Goal: Find specific page/section: Find specific page/section

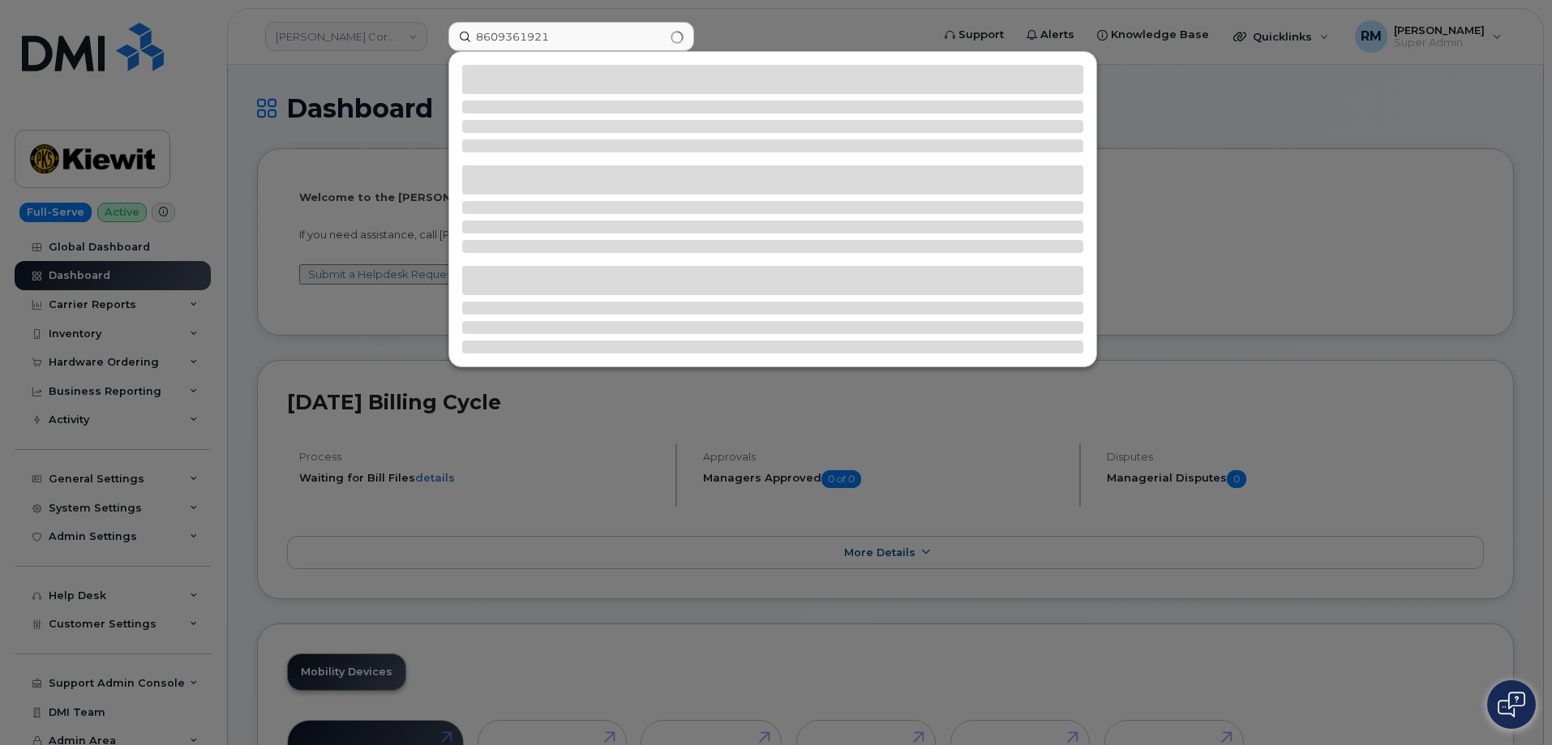
type input "8609361921"
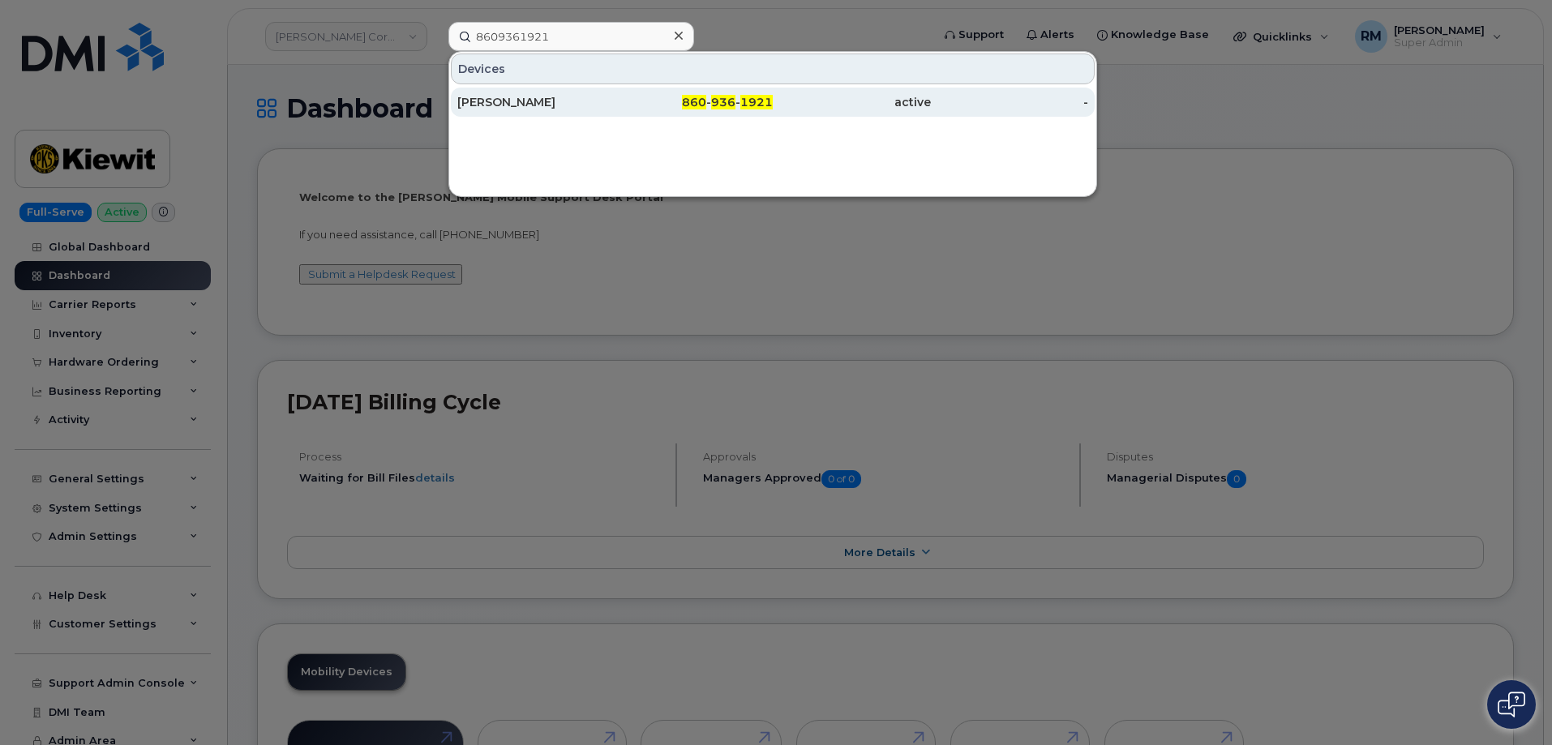
click at [490, 95] on div "ALAN LAUBERT" at bounding box center [536, 102] width 158 height 16
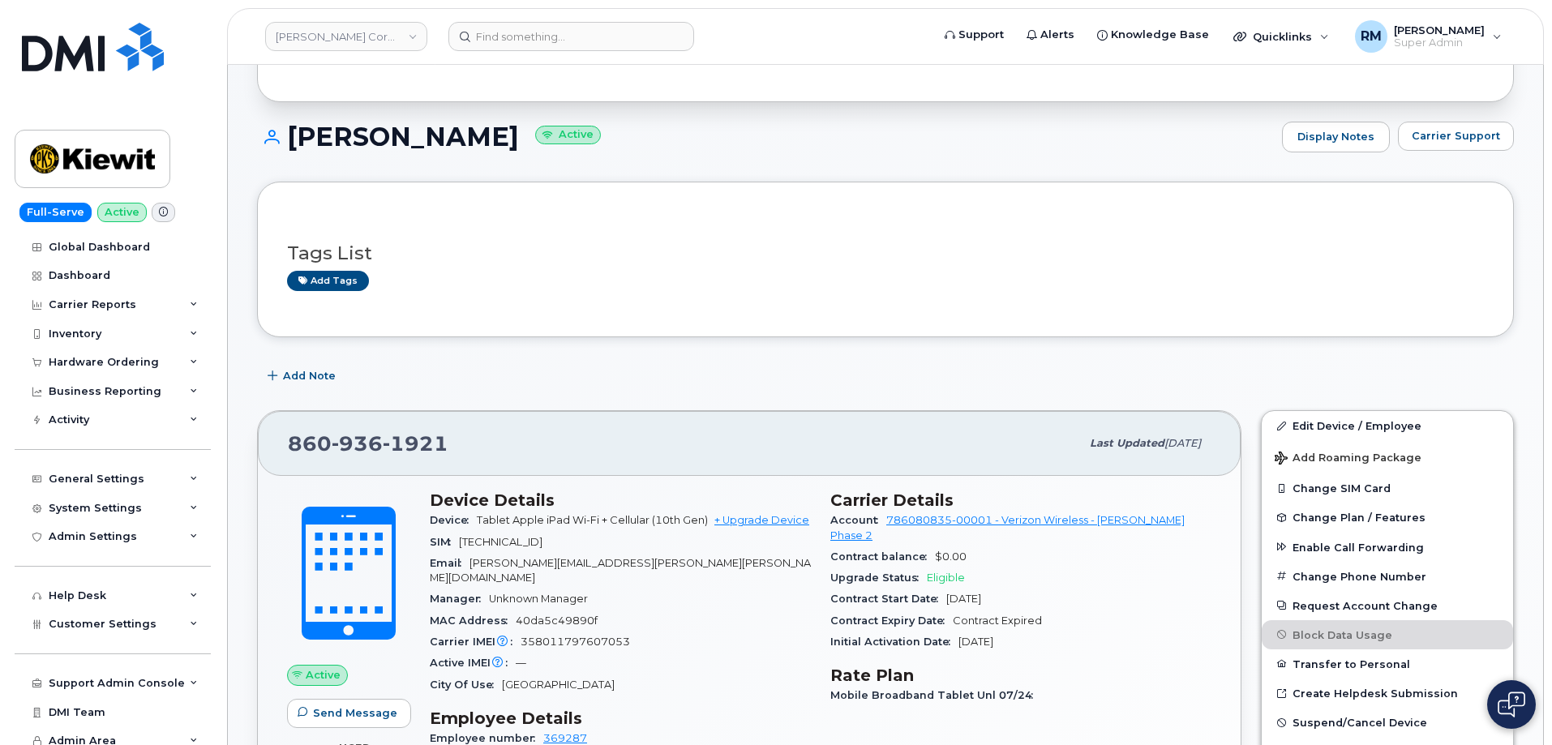
scroll to position [81, 0]
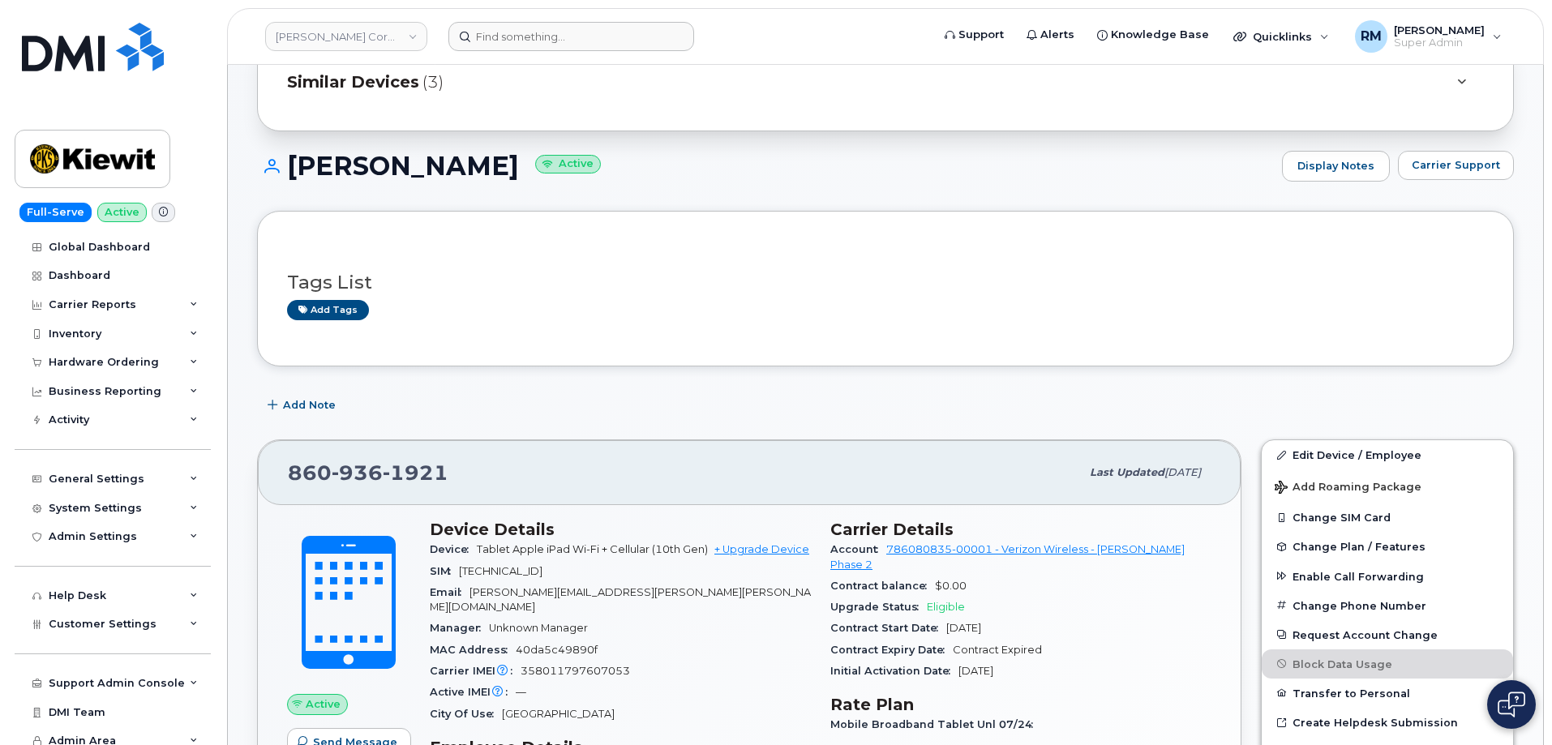
click at [856, 32] on form at bounding box center [685, 36] width 472 height 29
click at [524, 256] on div "Tags List Add tags" at bounding box center [885, 289] width 1197 height 96
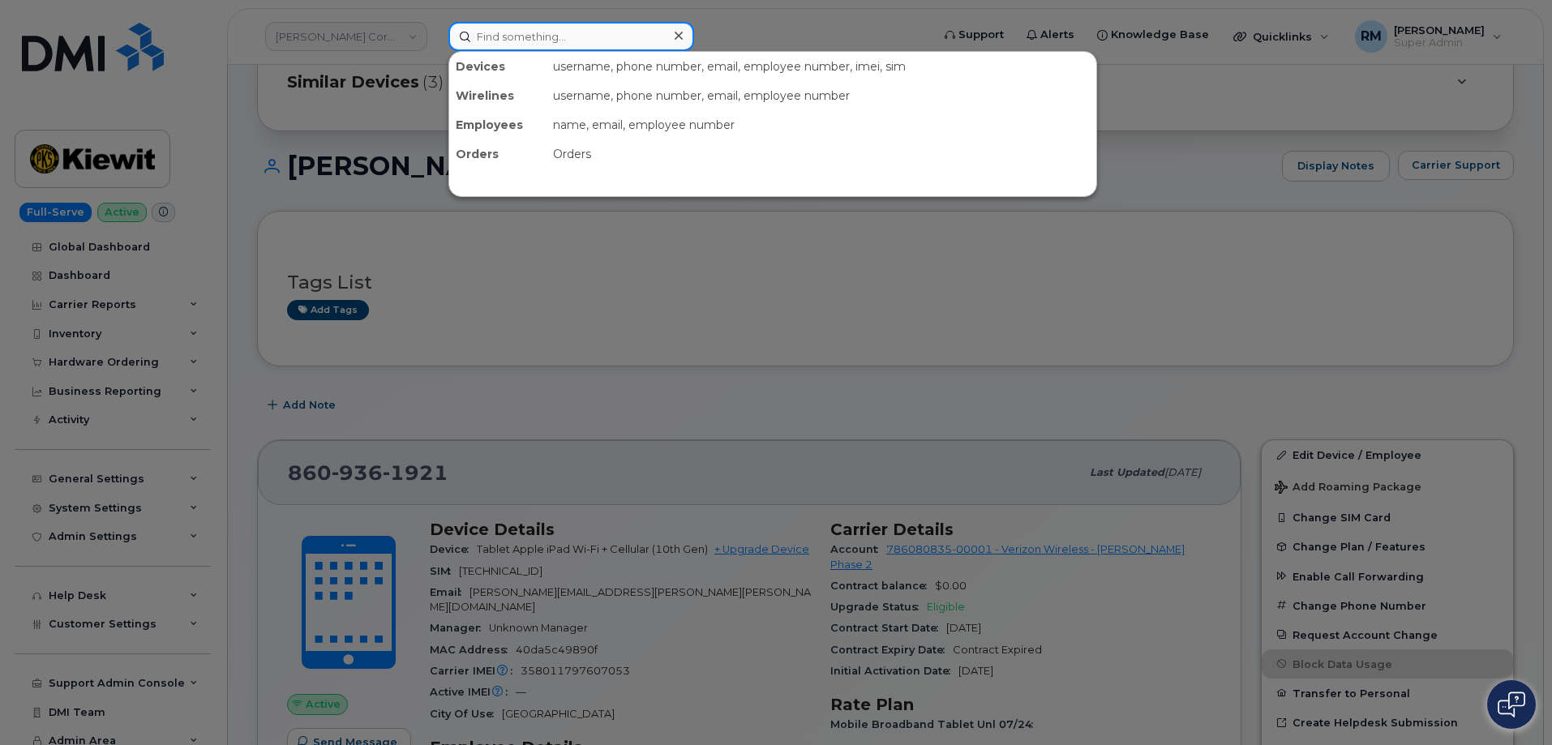
click at [519, 38] on input at bounding box center [572, 36] width 246 height 29
paste input "Enrickque Mojica"
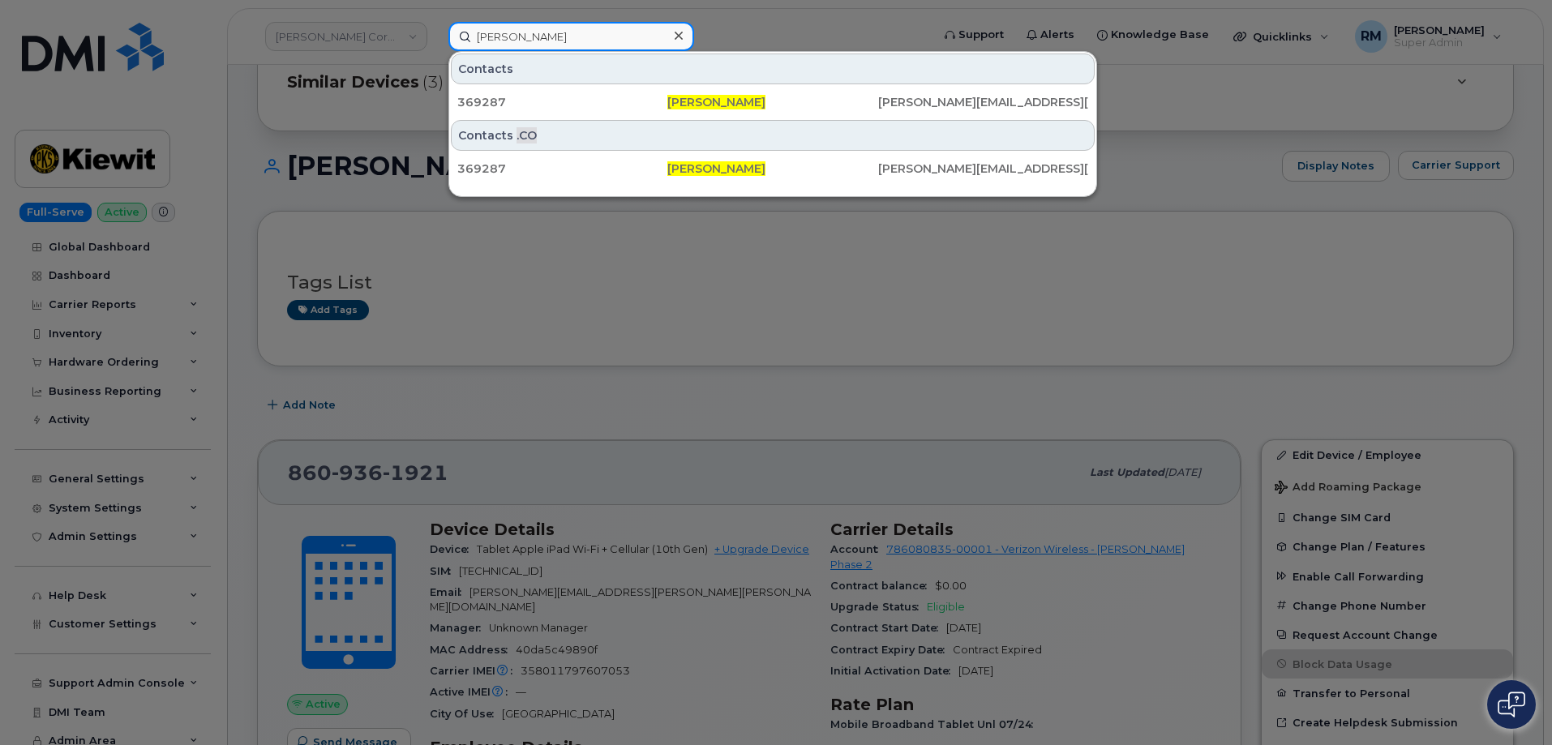
type input "Enrickque Mojica"
click at [694, 303] on div at bounding box center [776, 372] width 1552 height 745
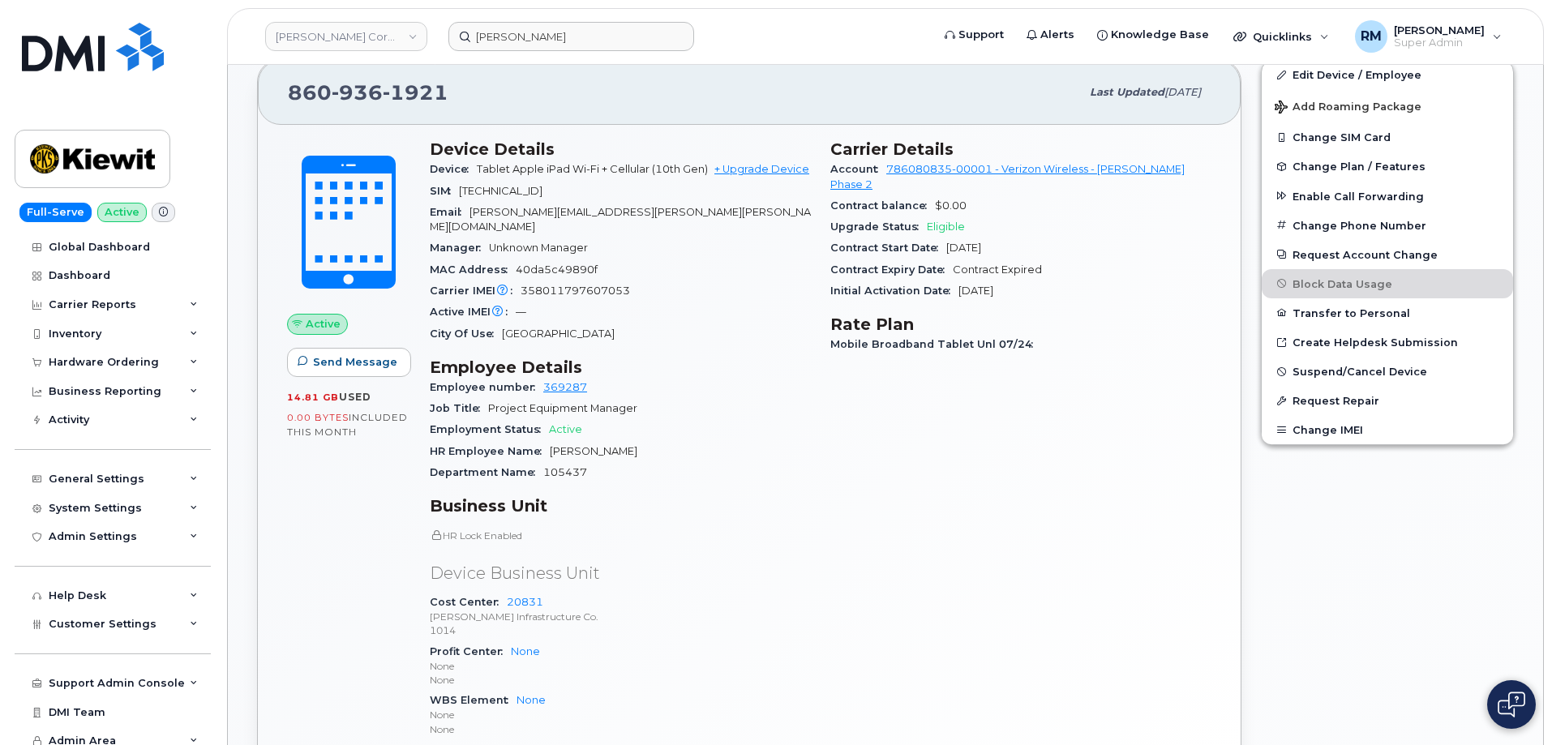
scroll to position [487, 0]
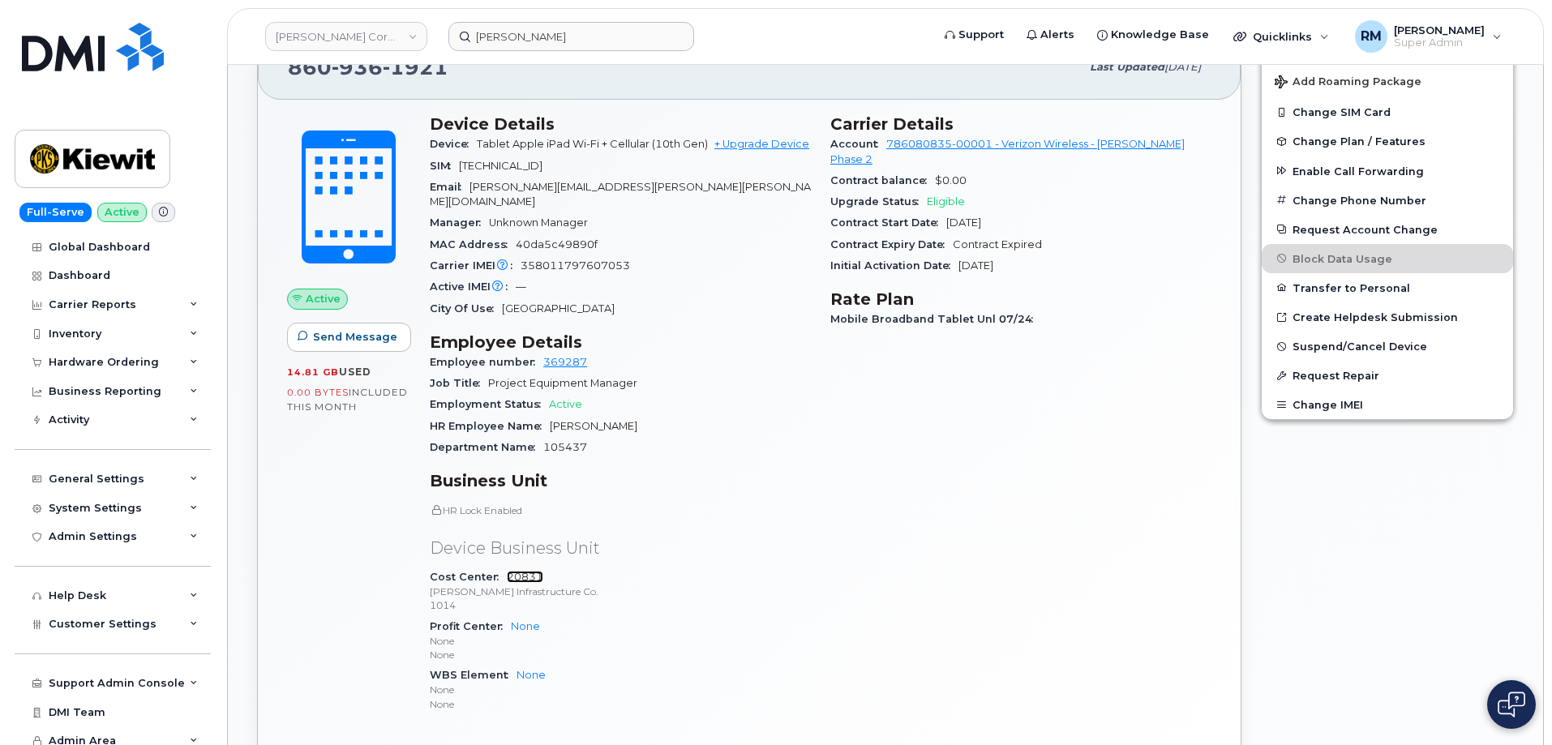
click at [526, 571] on link "20831" at bounding box center [525, 577] width 36 height 12
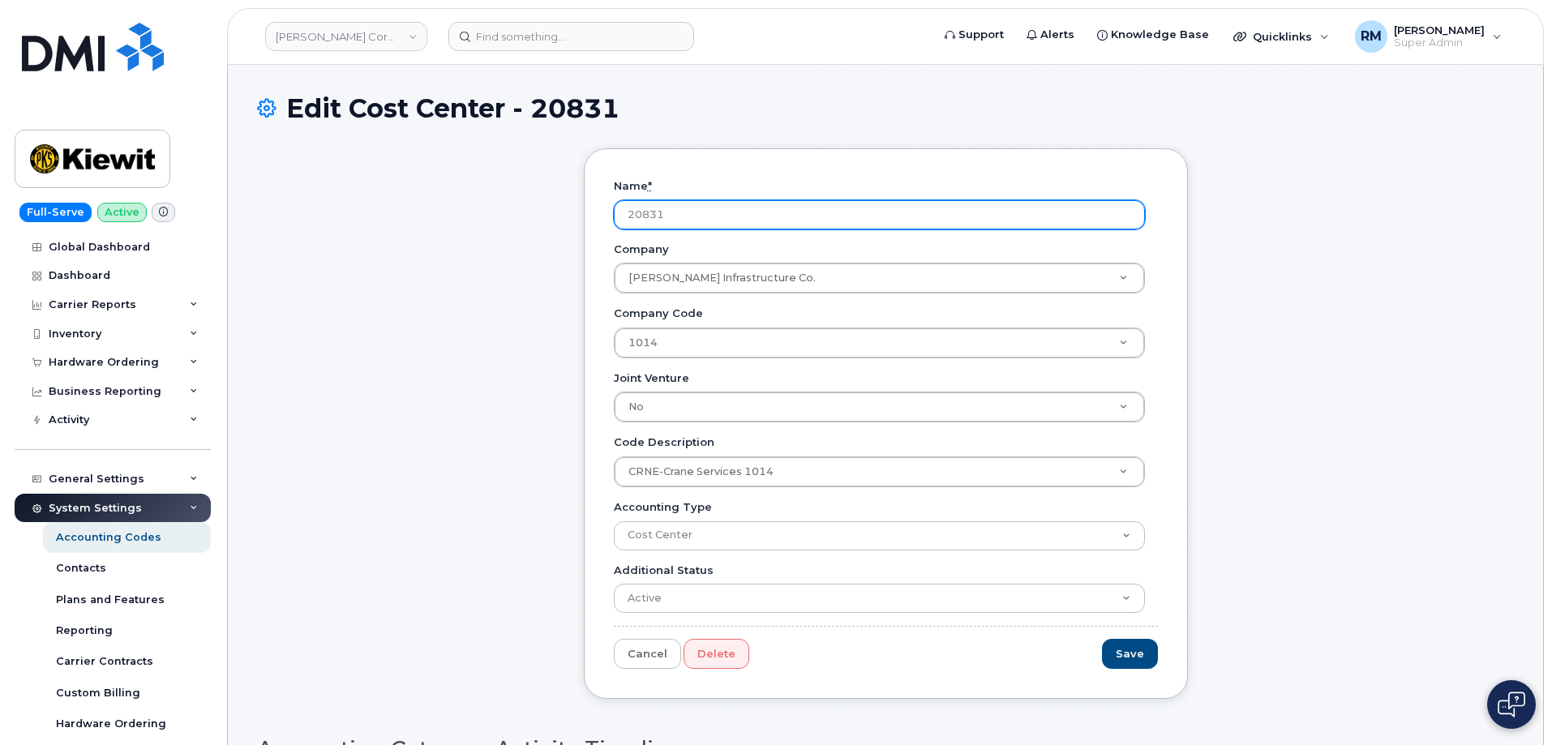
click at [628, 217] on input "20831" at bounding box center [879, 214] width 531 height 29
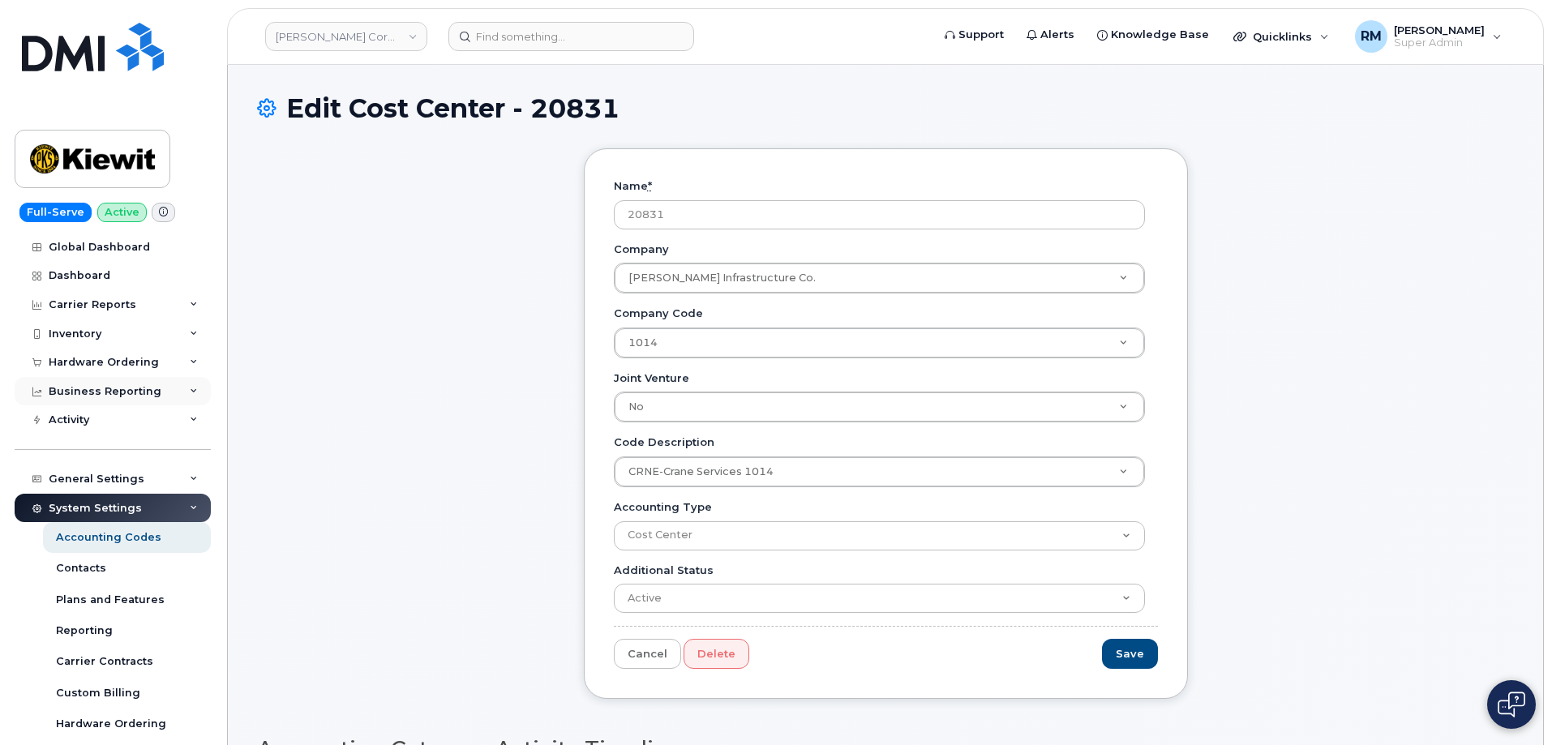
click at [135, 391] on div "Business Reporting" at bounding box center [105, 391] width 113 height 13
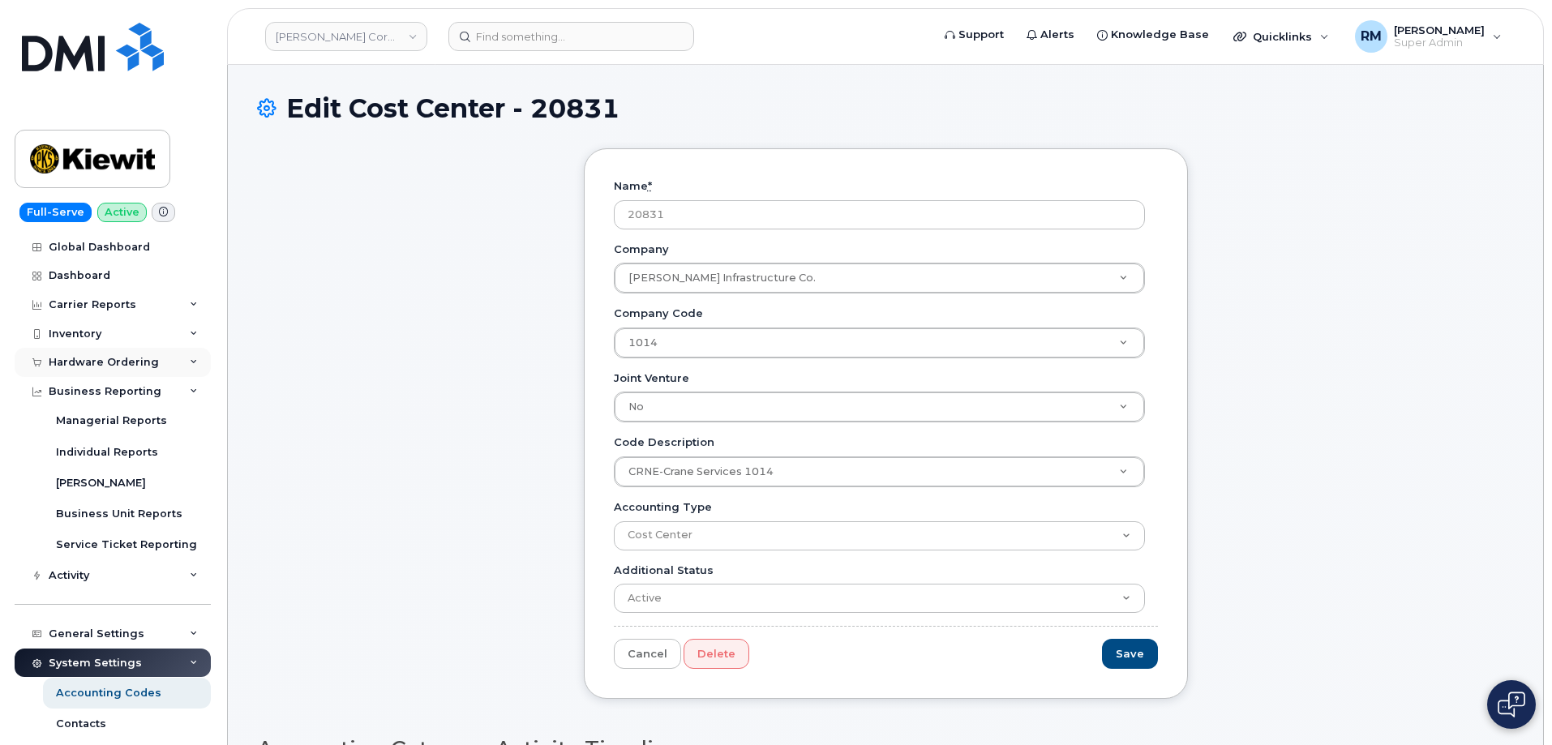
click at [146, 362] on div "Hardware Ordering" at bounding box center [104, 362] width 110 height 13
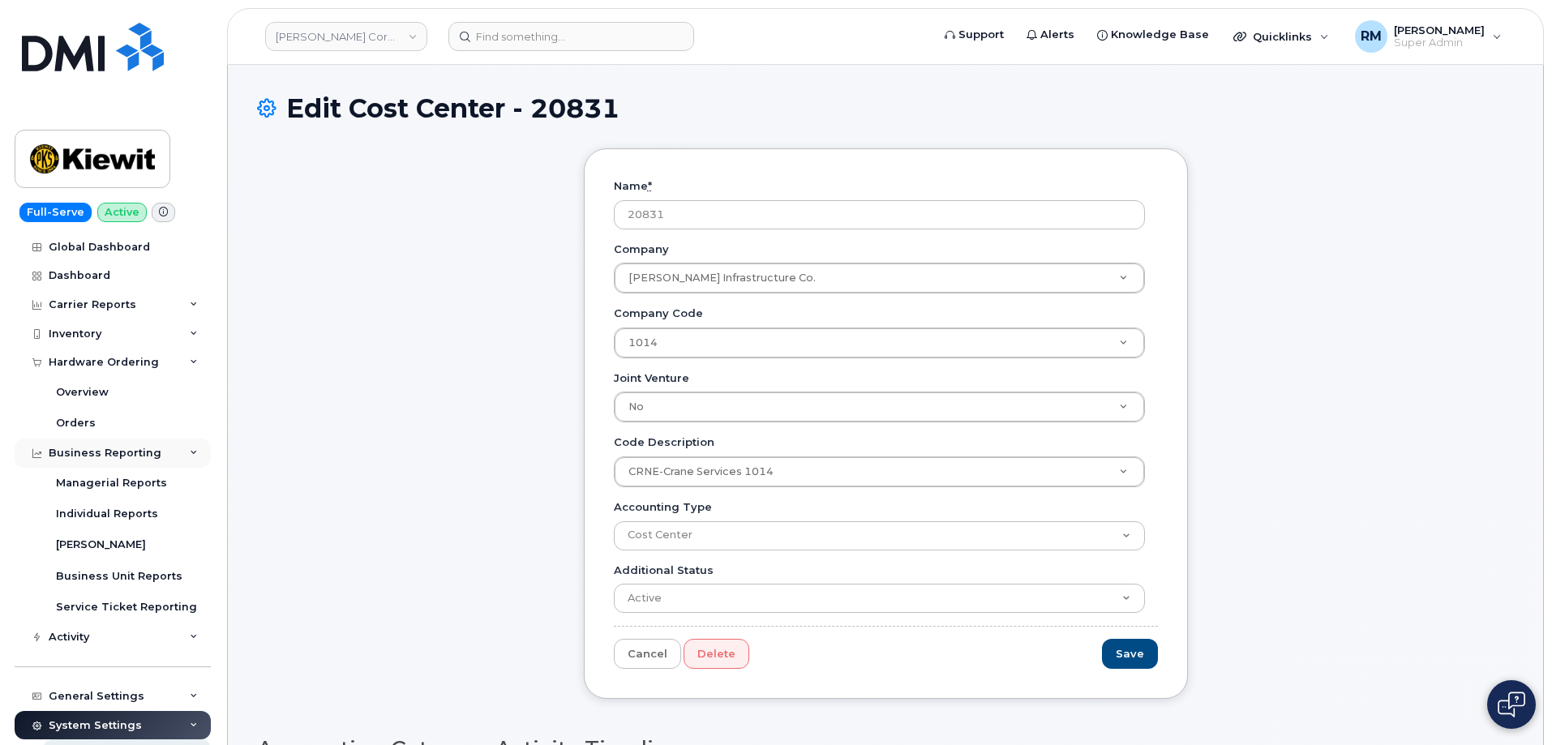
click at [136, 450] on div "Business Reporting" at bounding box center [105, 453] width 113 height 13
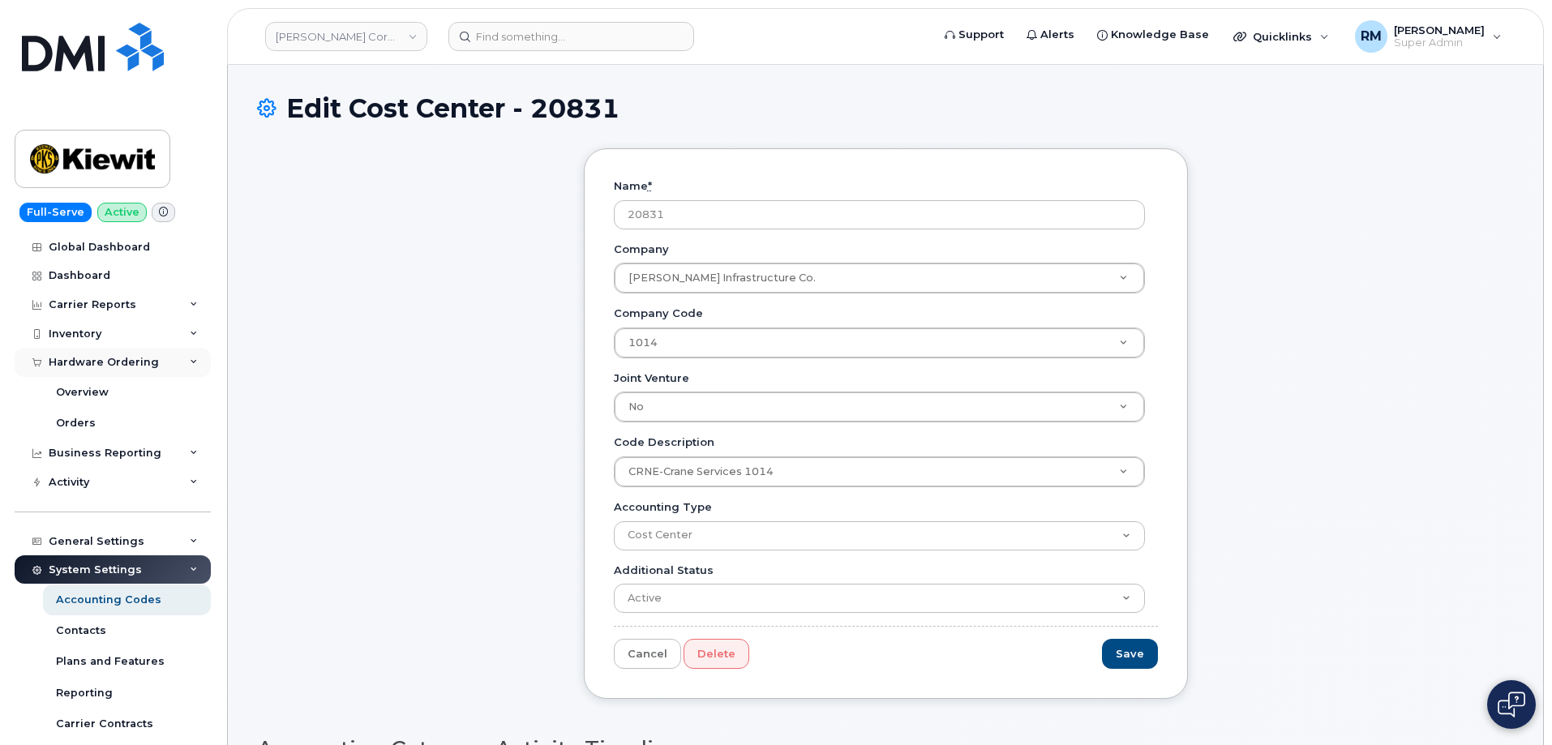
click at [169, 366] on div "Hardware Ordering" at bounding box center [113, 362] width 196 height 29
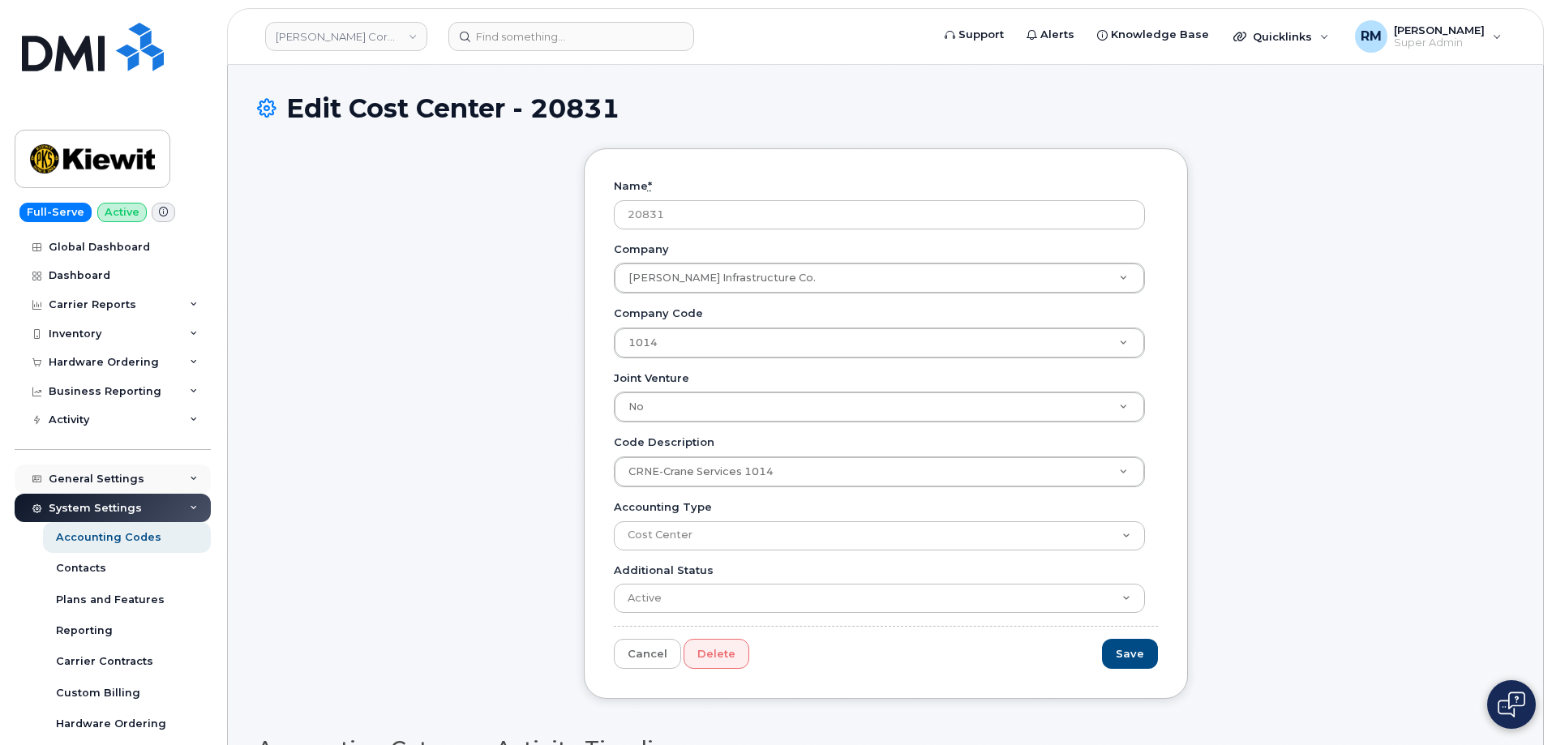
click at [159, 475] on div "General Settings" at bounding box center [113, 479] width 196 height 29
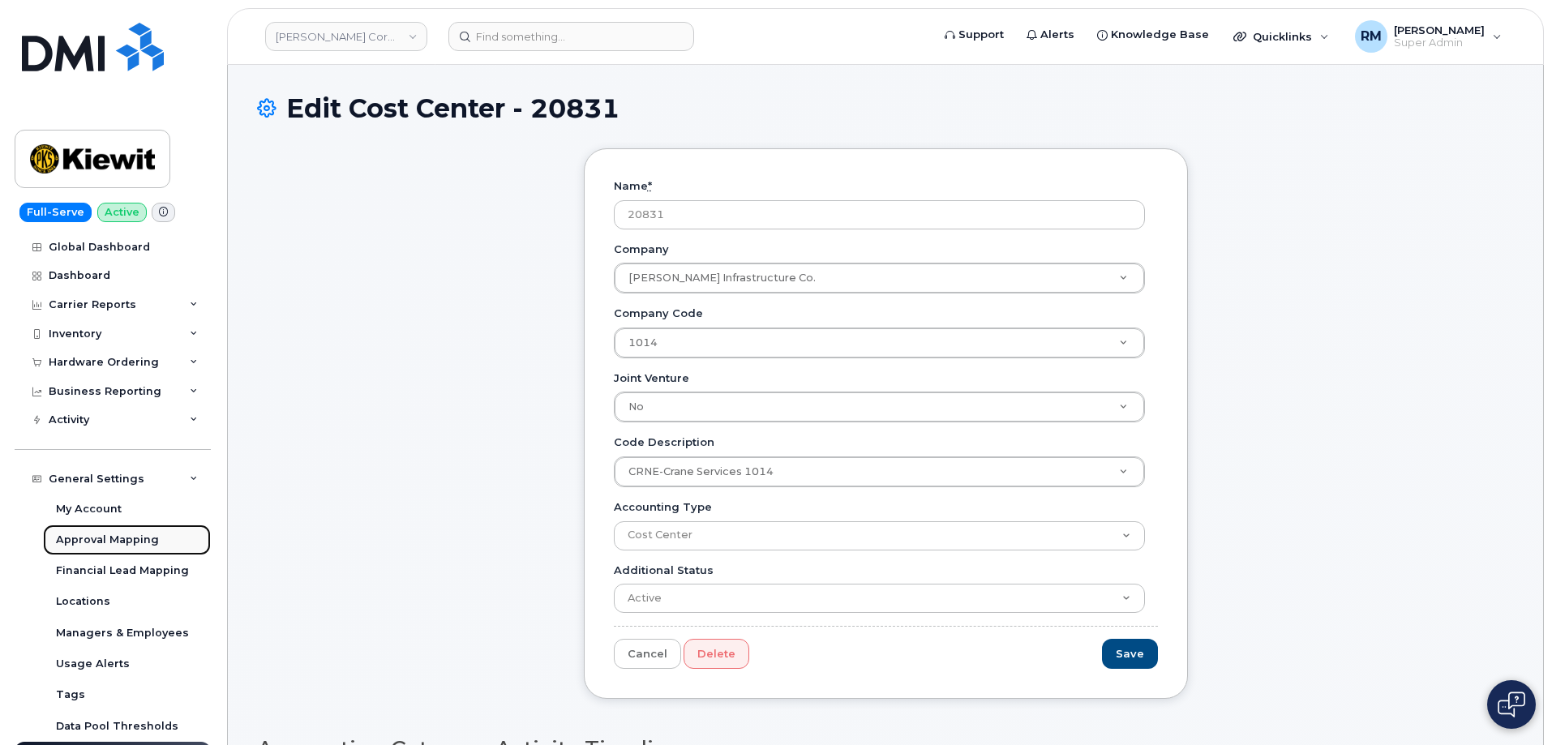
click at [92, 536] on div "Approval Mapping" at bounding box center [107, 540] width 103 height 15
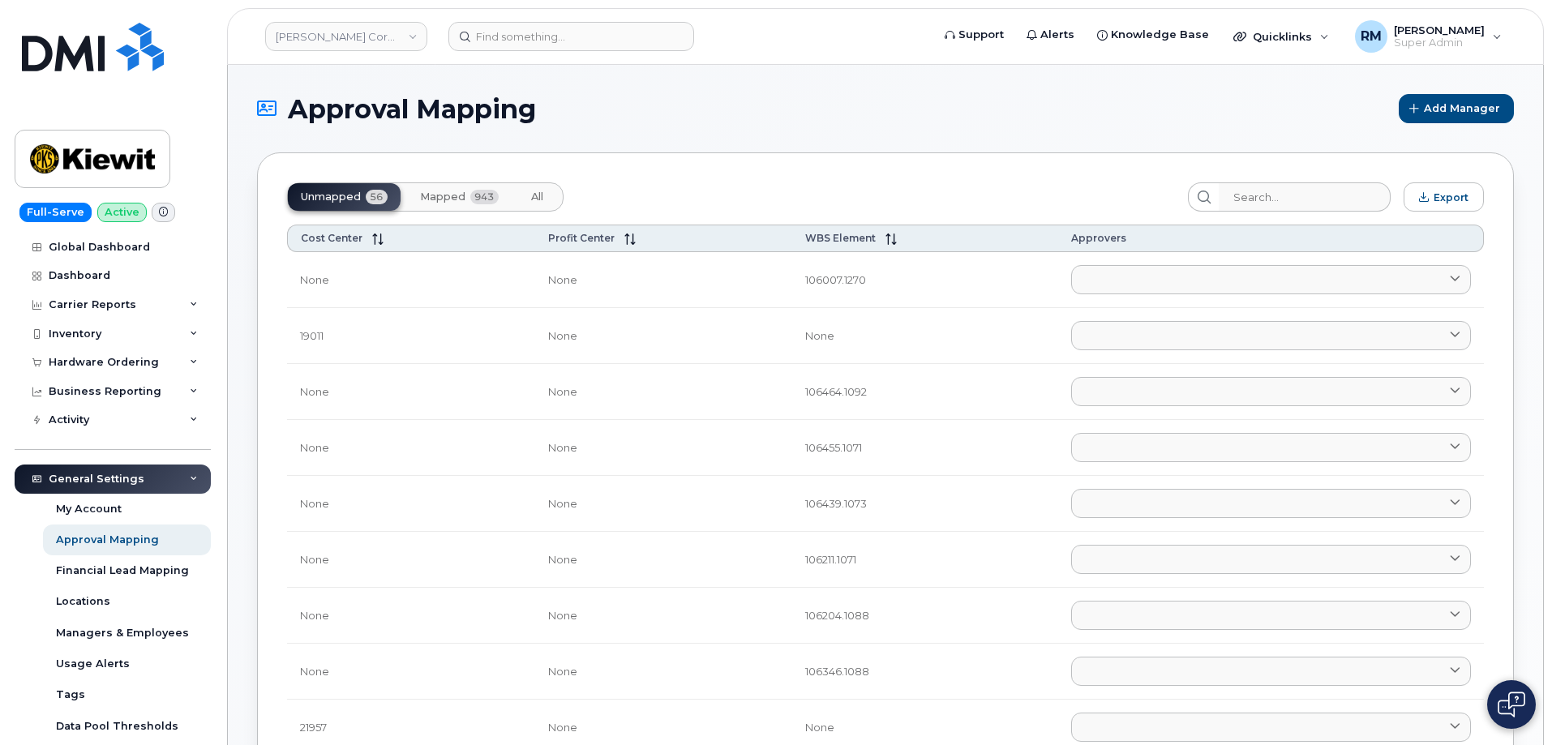
click at [448, 192] on span "Mapped" at bounding box center [442, 197] width 45 height 13
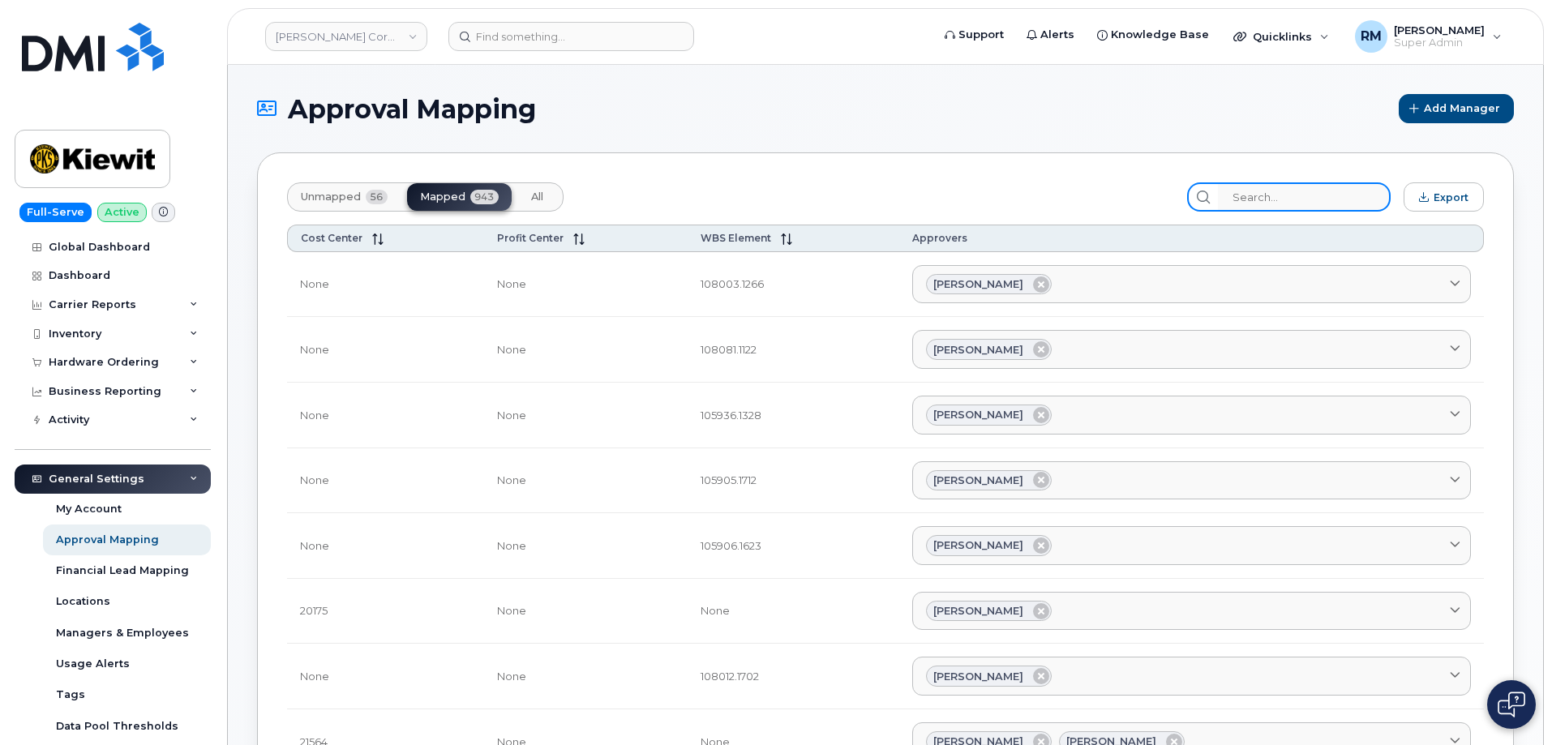
click at [1286, 195] on input "search" at bounding box center [1304, 196] width 173 height 29
paste input "20831"
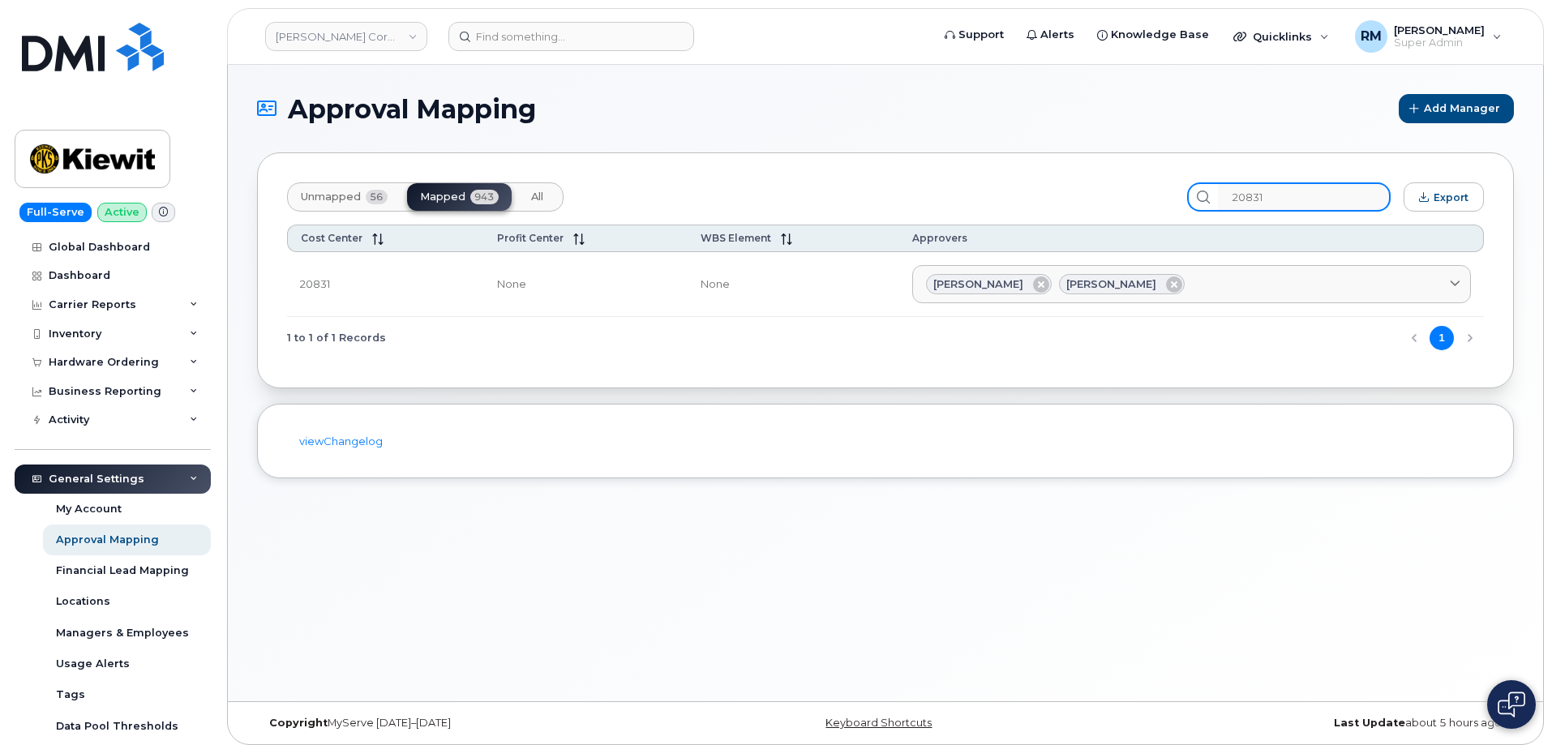
type input "20831"
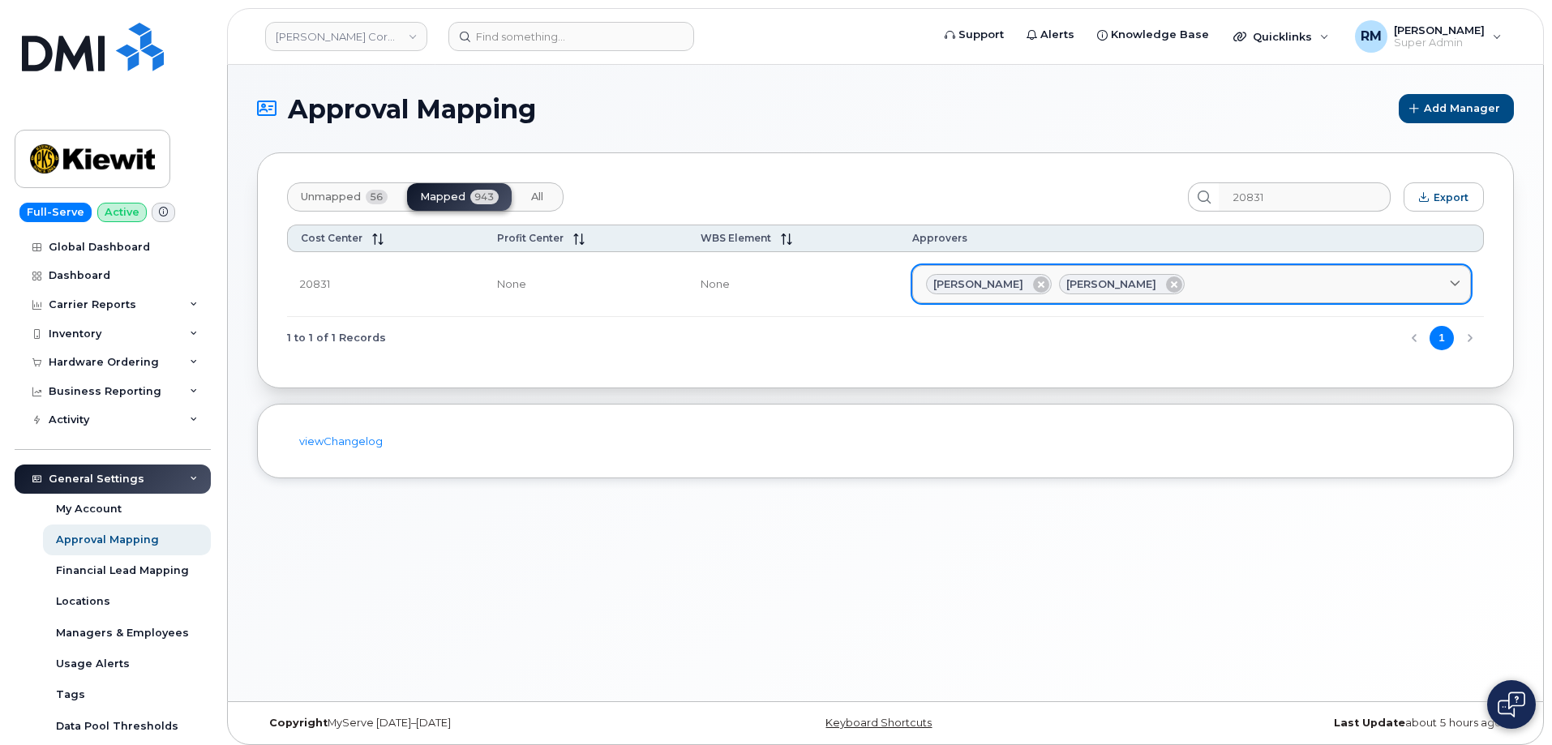
click at [988, 287] on span "Brayden Pulver" at bounding box center [979, 284] width 90 height 15
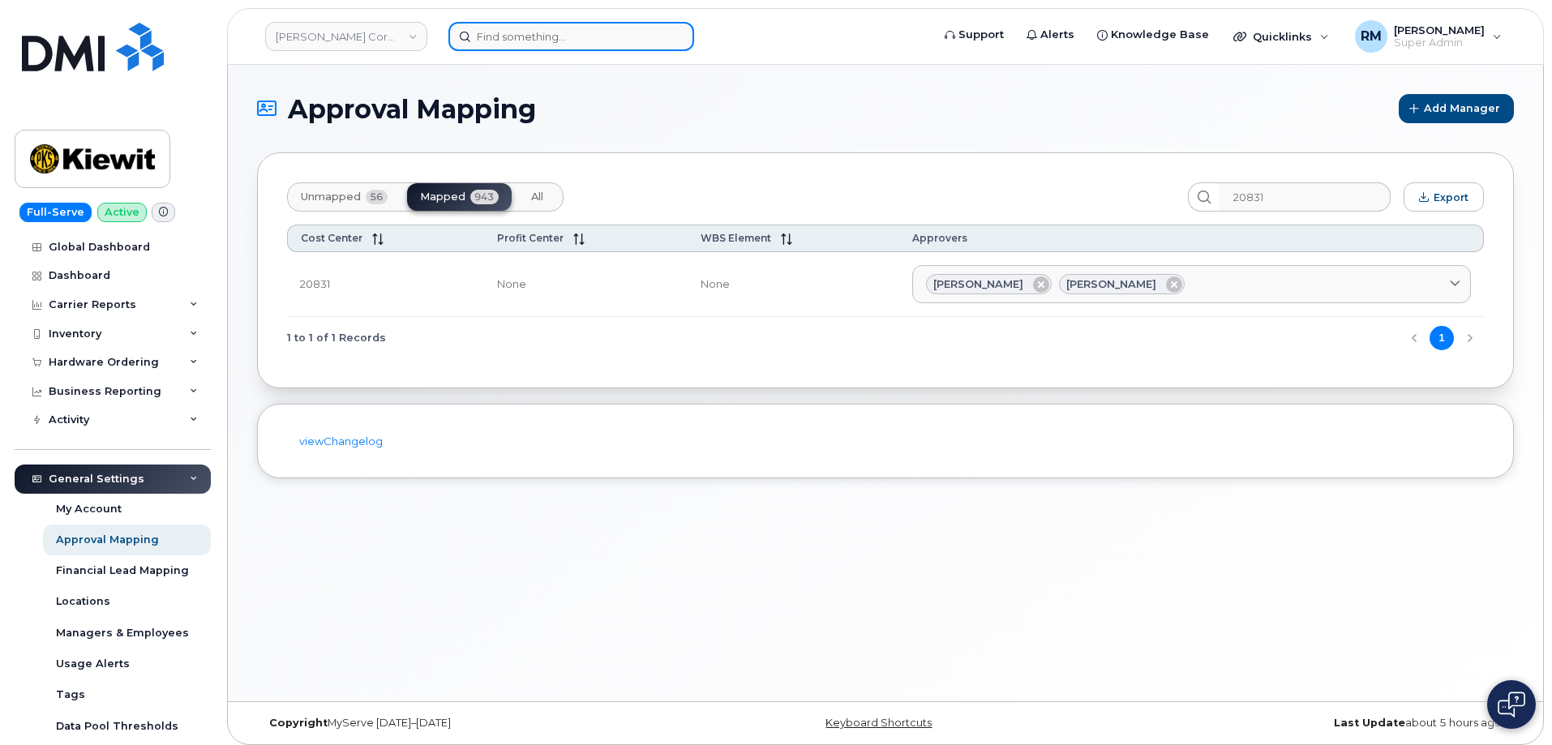
click at [590, 37] on input at bounding box center [572, 36] width 246 height 29
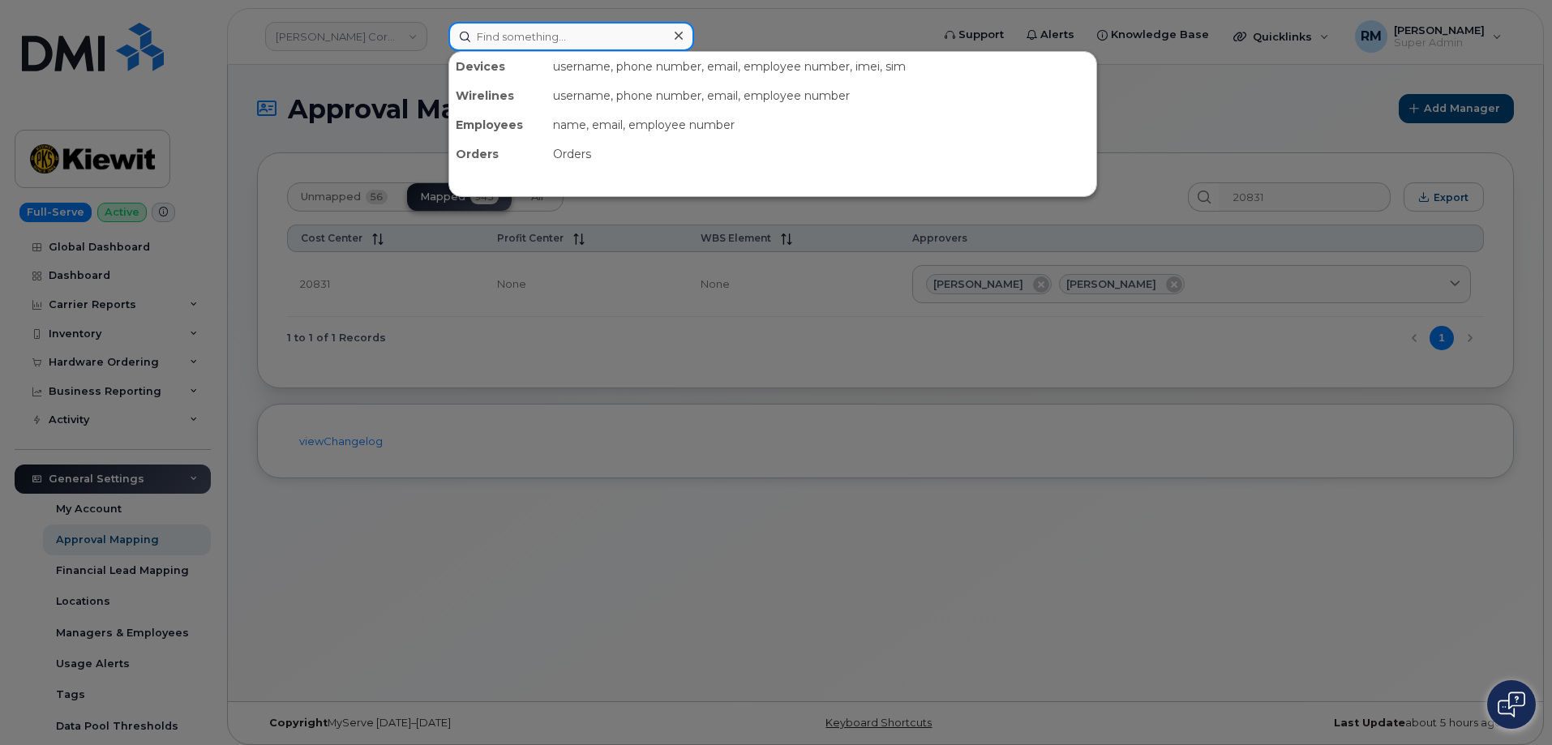
paste input "Brayden Pulver"
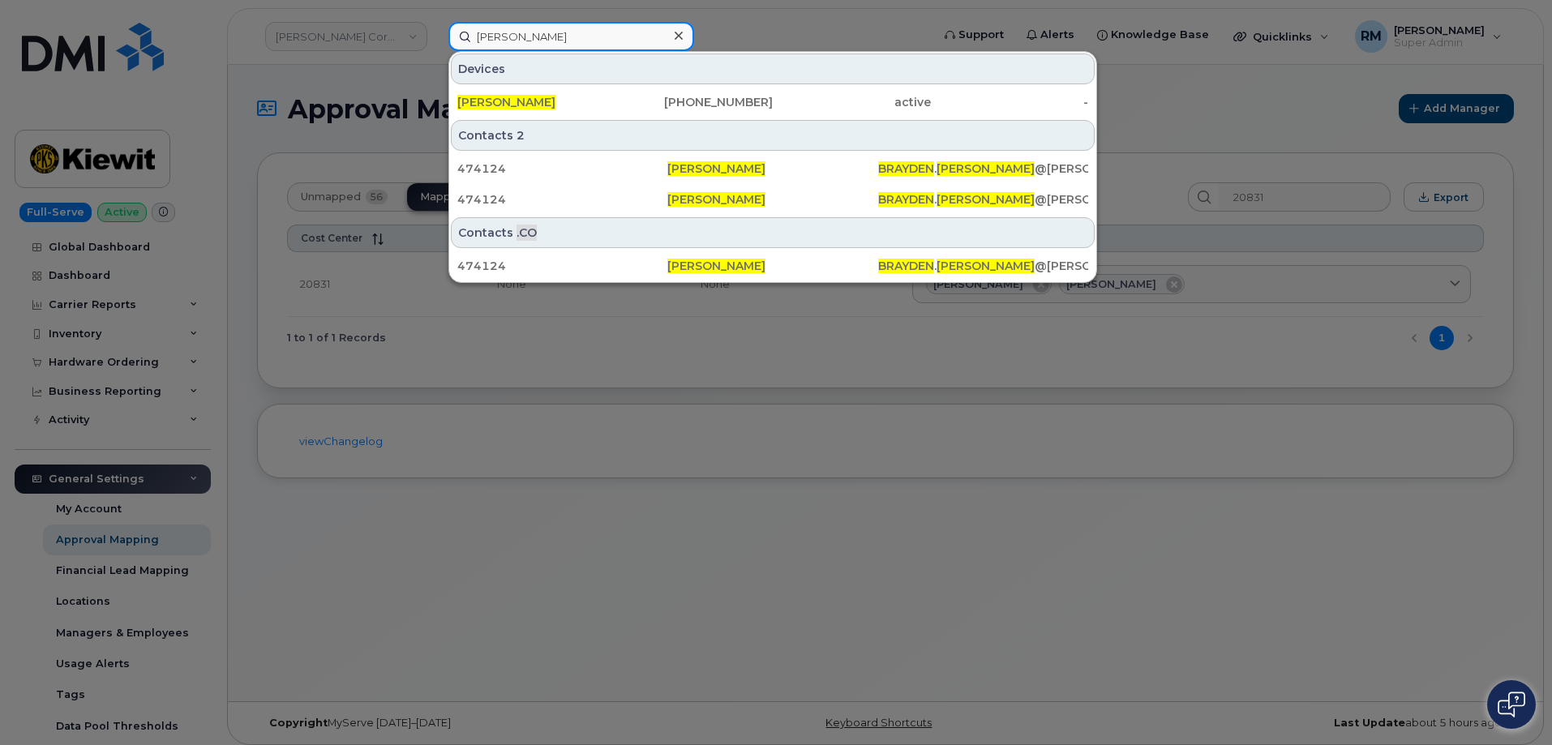
drag, startPoint x: 479, startPoint y: 39, endPoint x: 410, endPoint y: 36, distance: 68.2
click at [436, 37] on div "Brayden Pulver Devices BRAYDEN PULVER 720-527-8142 active - Contacts 2 474124 B…" at bounding box center [685, 36] width 498 height 29
paste input "Nathaniel Meronk"
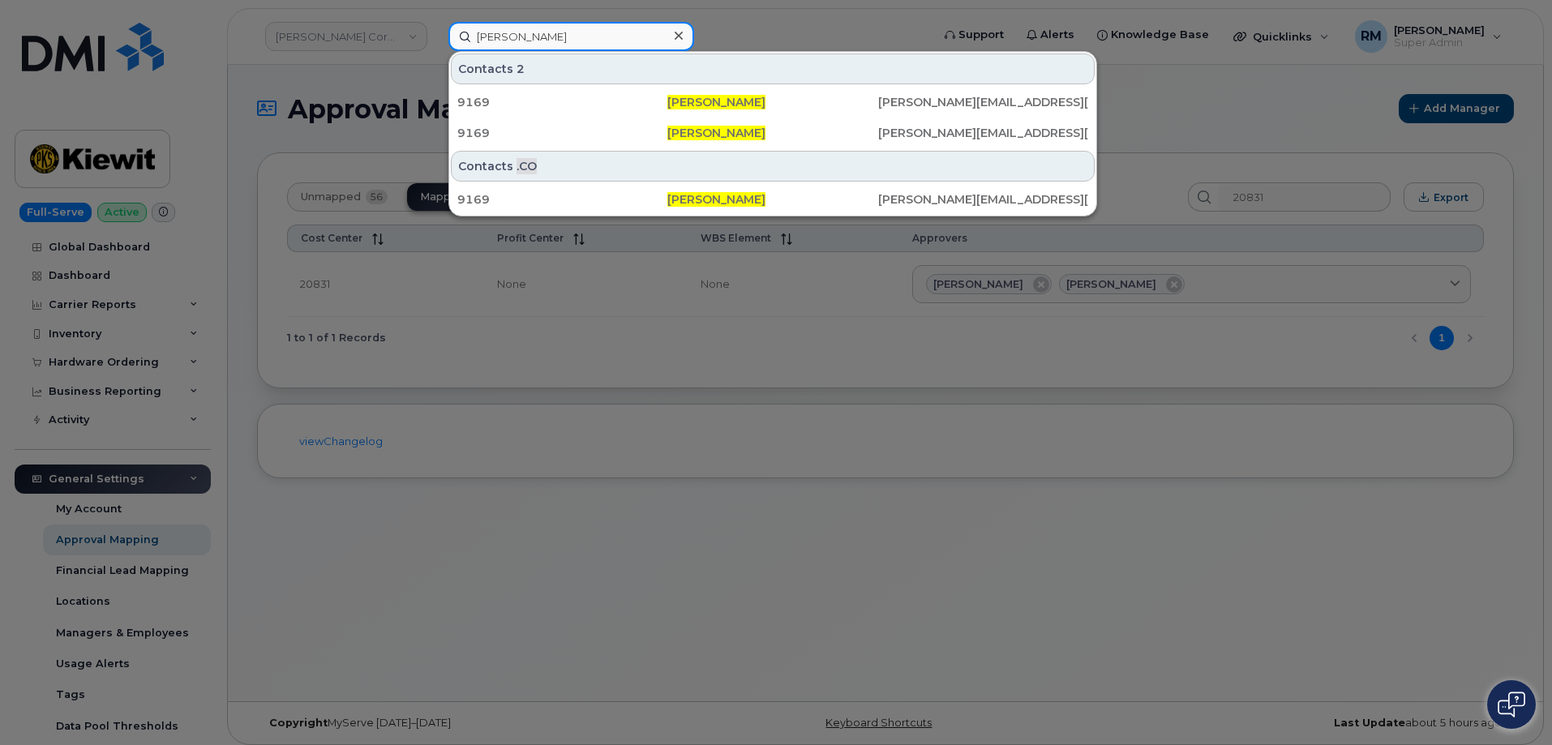
drag, startPoint x: 585, startPoint y: 39, endPoint x: 323, endPoint y: 40, distance: 262.0
click at [436, 40] on div "Nathaniel Meronk Contacts 2 9169 Nathaniel Meronk NATHAN.MERONK@KIEWIT.COM 9169…" at bounding box center [685, 36] width 498 height 29
paste input "808-518-9548"
type input "808-518-9548"
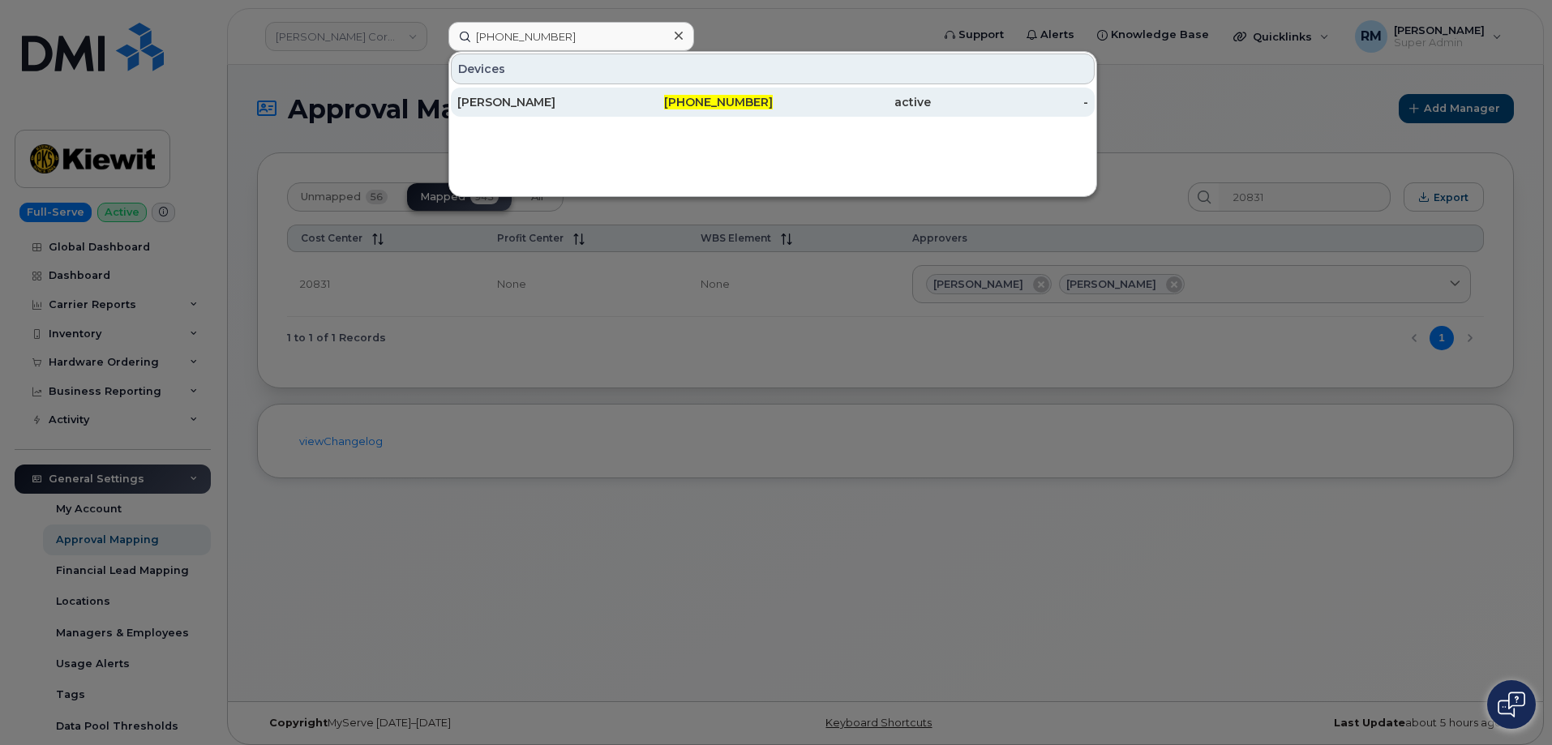
click at [530, 101] on div "RENEE HOOMAANAWANUI" at bounding box center [536, 102] width 158 height 16
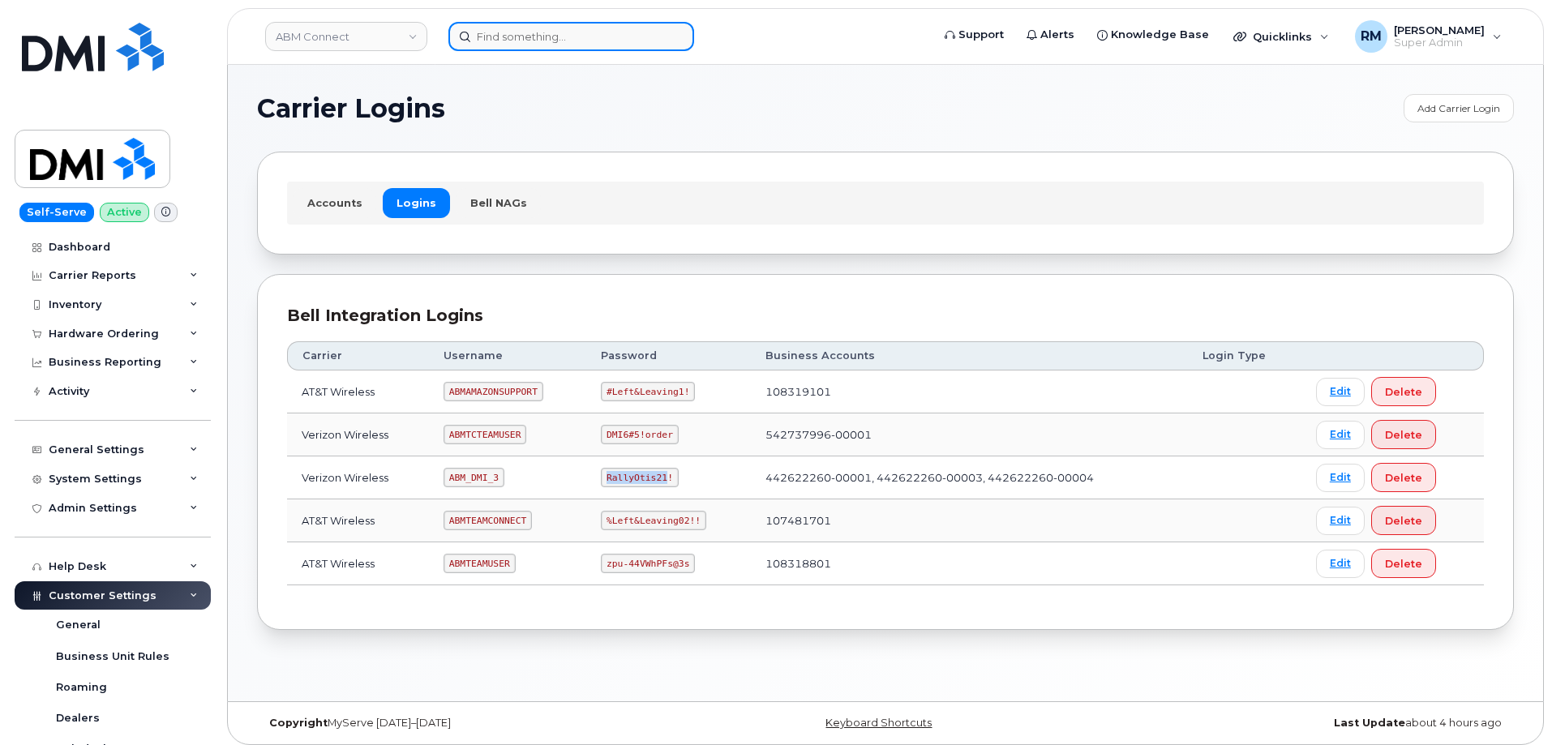
scroll to position [406, 0]
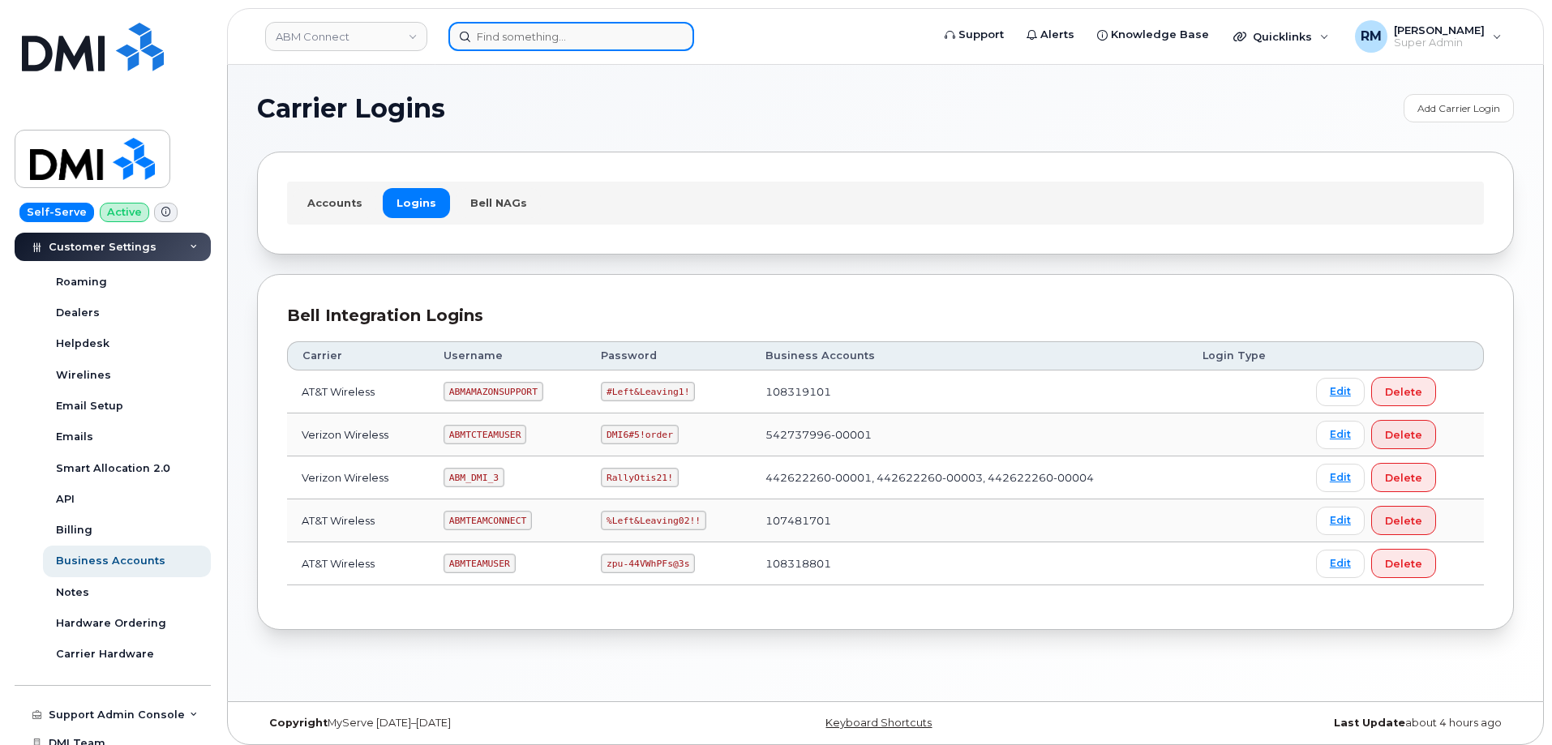
click at [513, 33] on input at bounding box center [572, 36] width 246 height 29
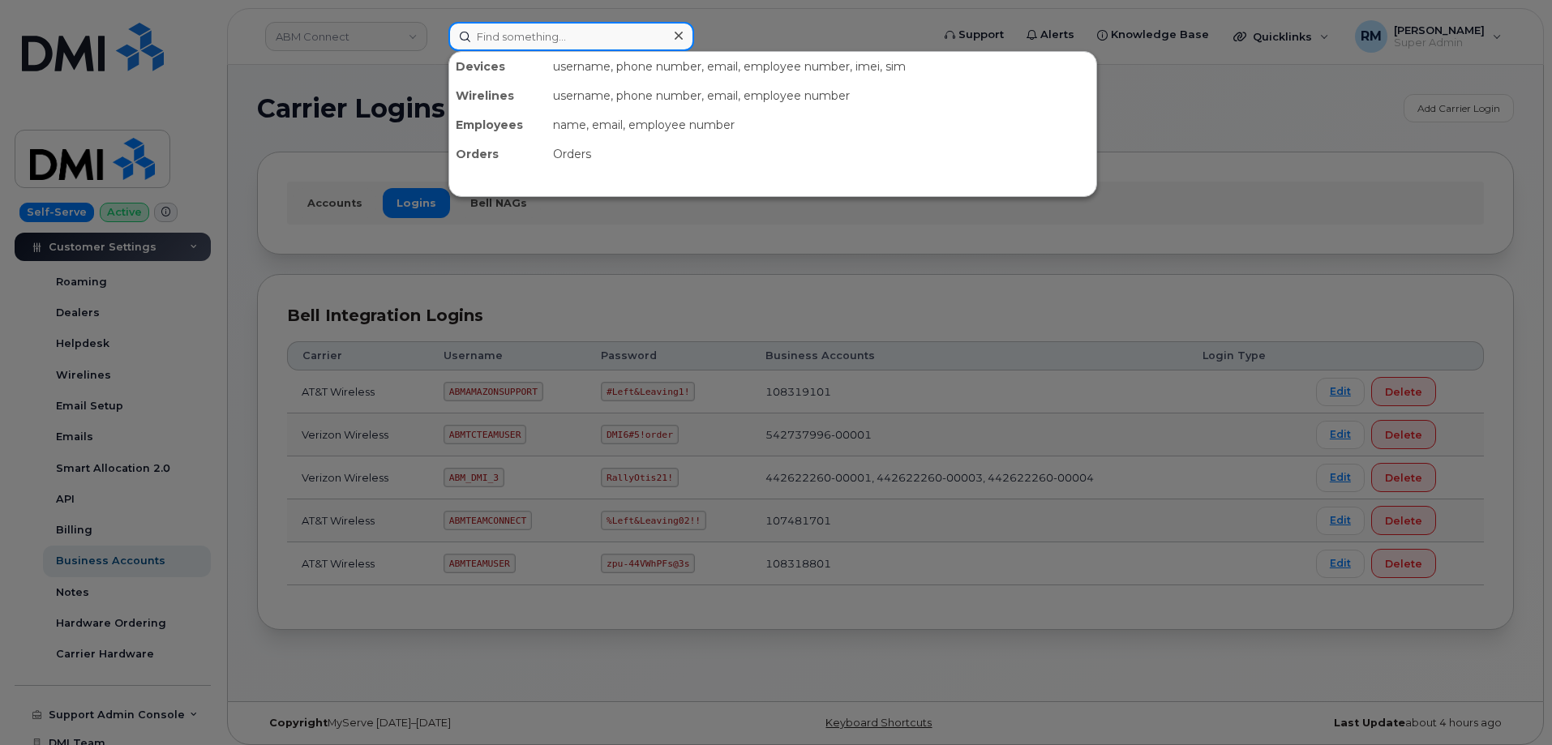
paste input "luce rodriguez"
type input "luce rodriguez"
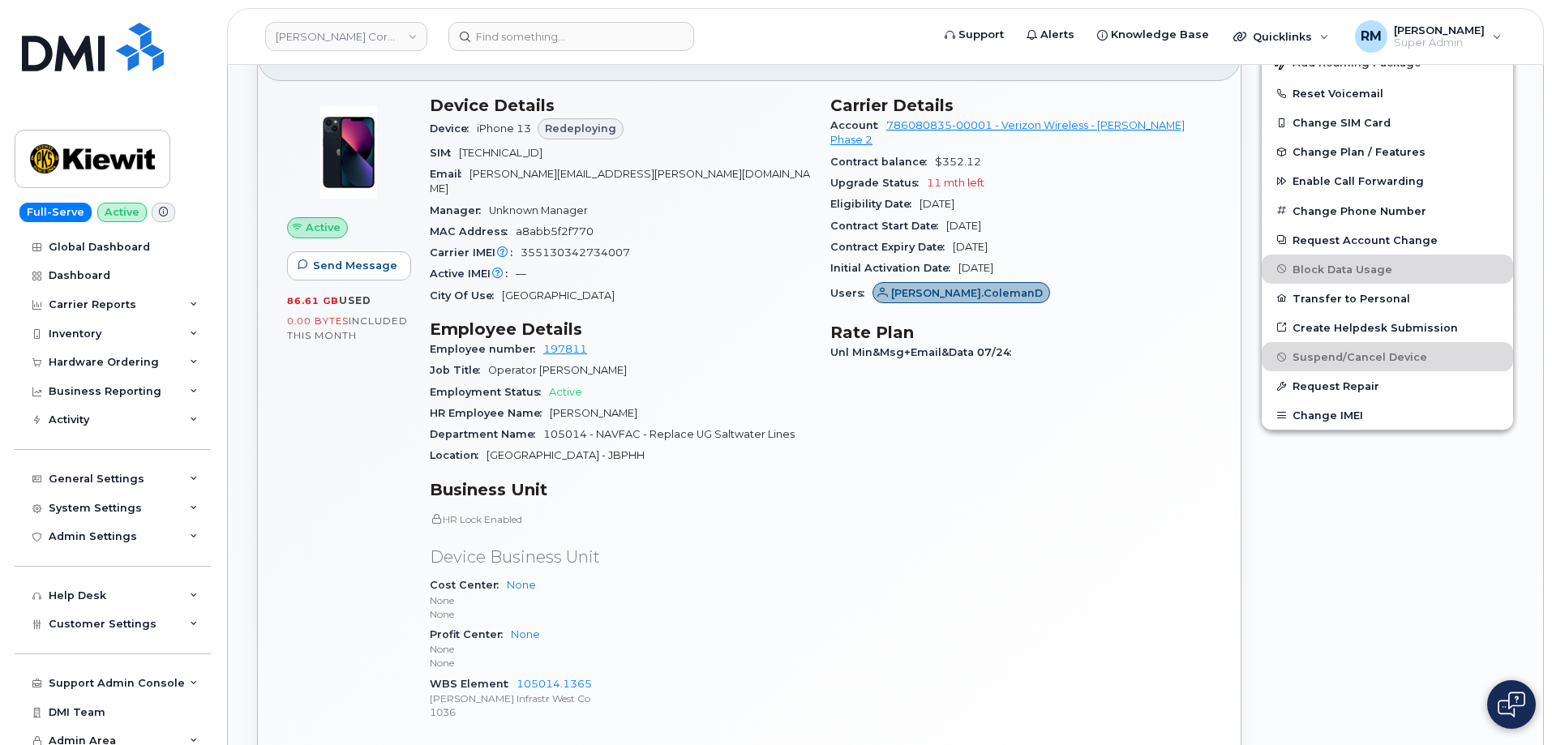
scroll to position [568, 0]
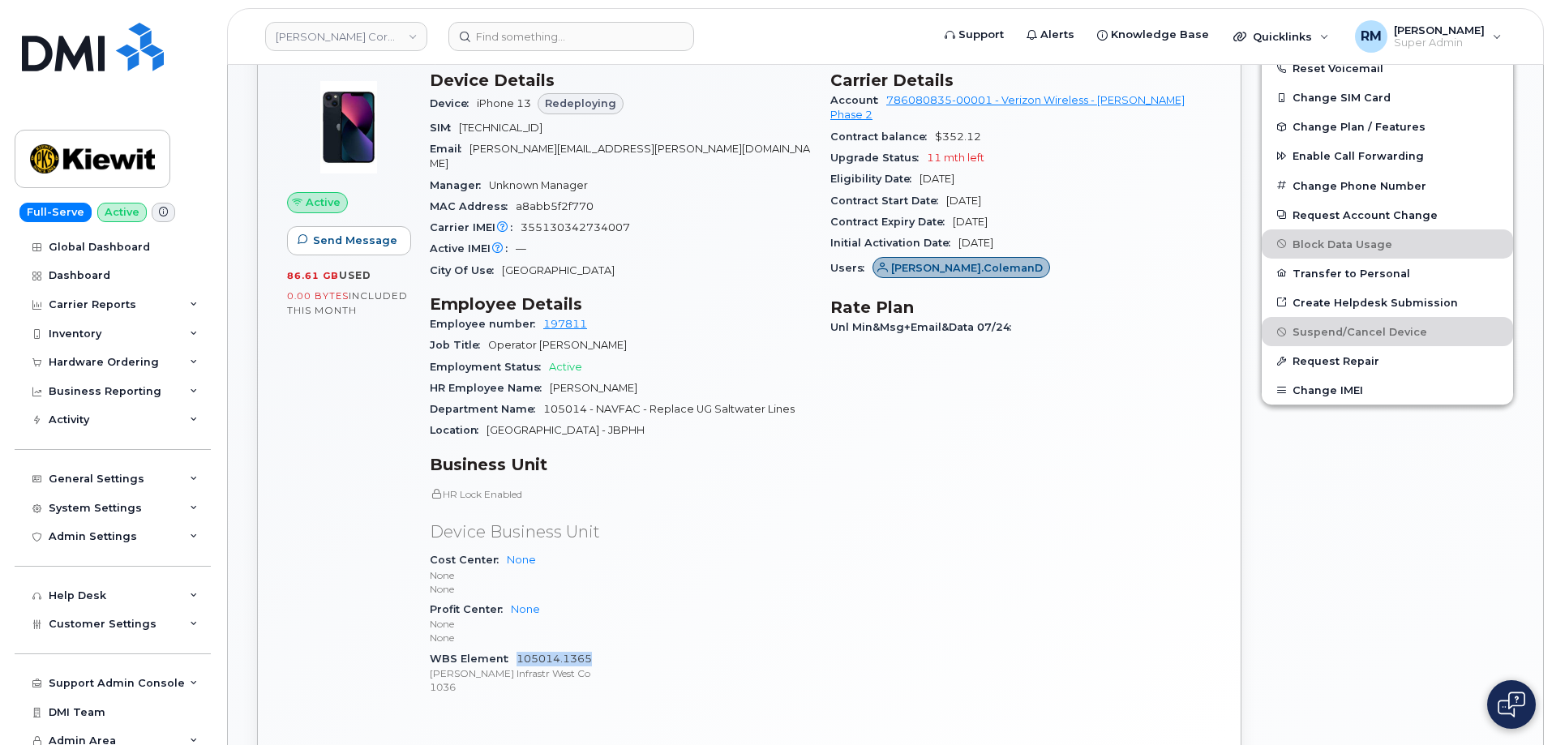
drag, startPoint x: 601, startPoint y: 642, endPoint x: 516, endPoint y: 645, distance: 85.2
click at [516, 649] on div "WBS Element 105014.1365 Kiewit Infrastr West Co 1036" at bounding box center [620, 673] width 381 height 49
copy link "105014.1365"
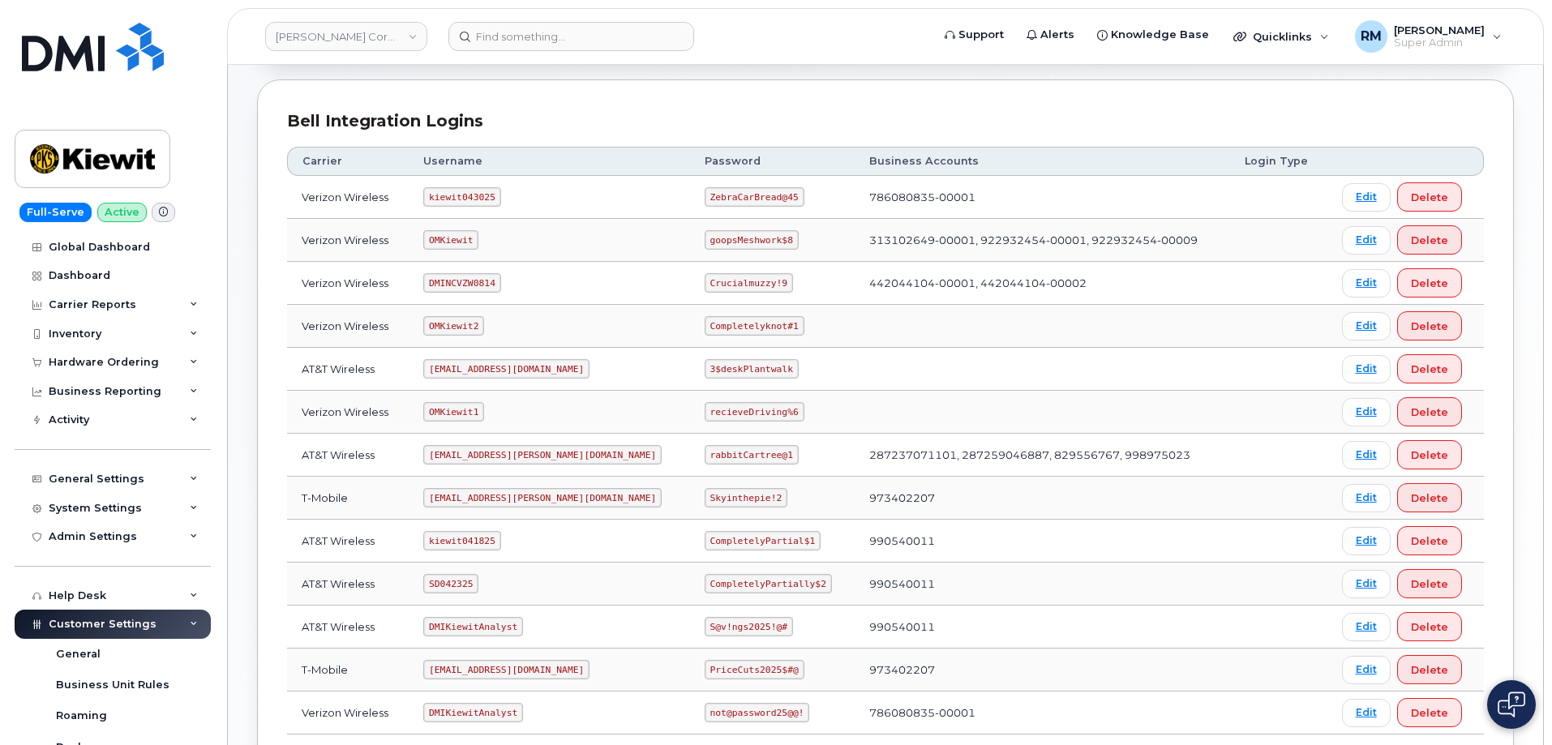
scroll to position [243, 0]
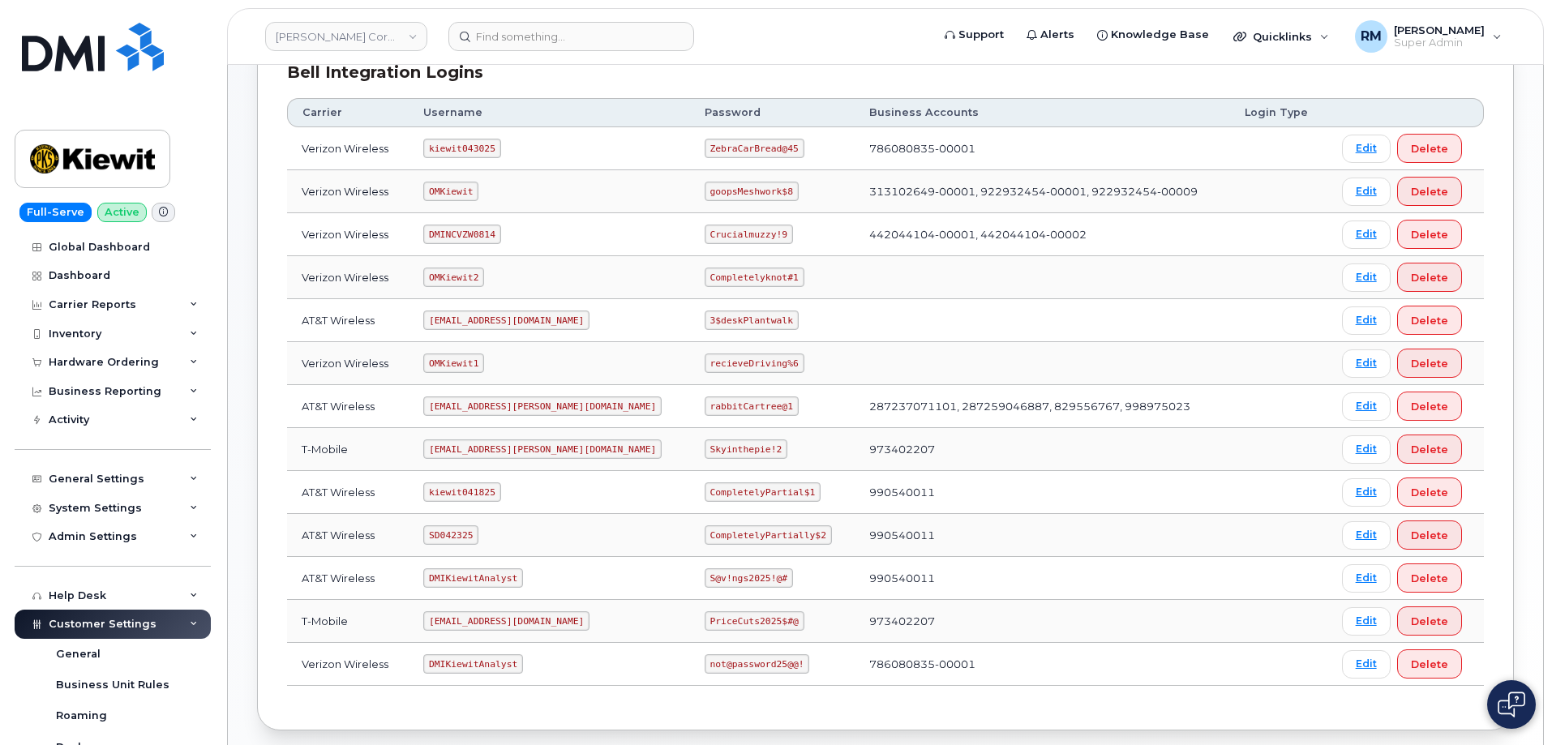
click at [464, 144] on code "kiewit043025" at bounding box center [461, 148] width 77 height 19
copy code "kiewit043025"
